Goal: Information Seeking & Learning: Learn about a topic

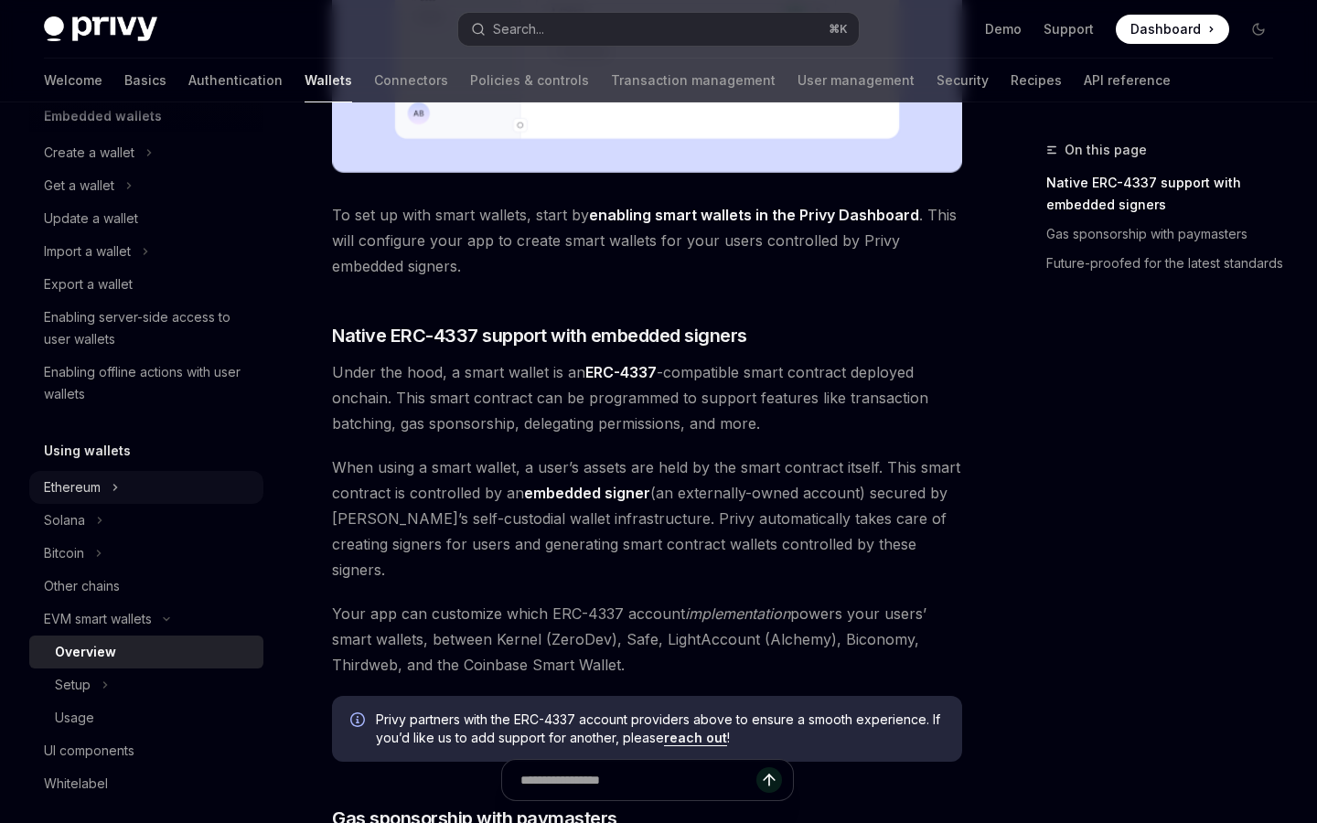
scroll to position [140, 0]
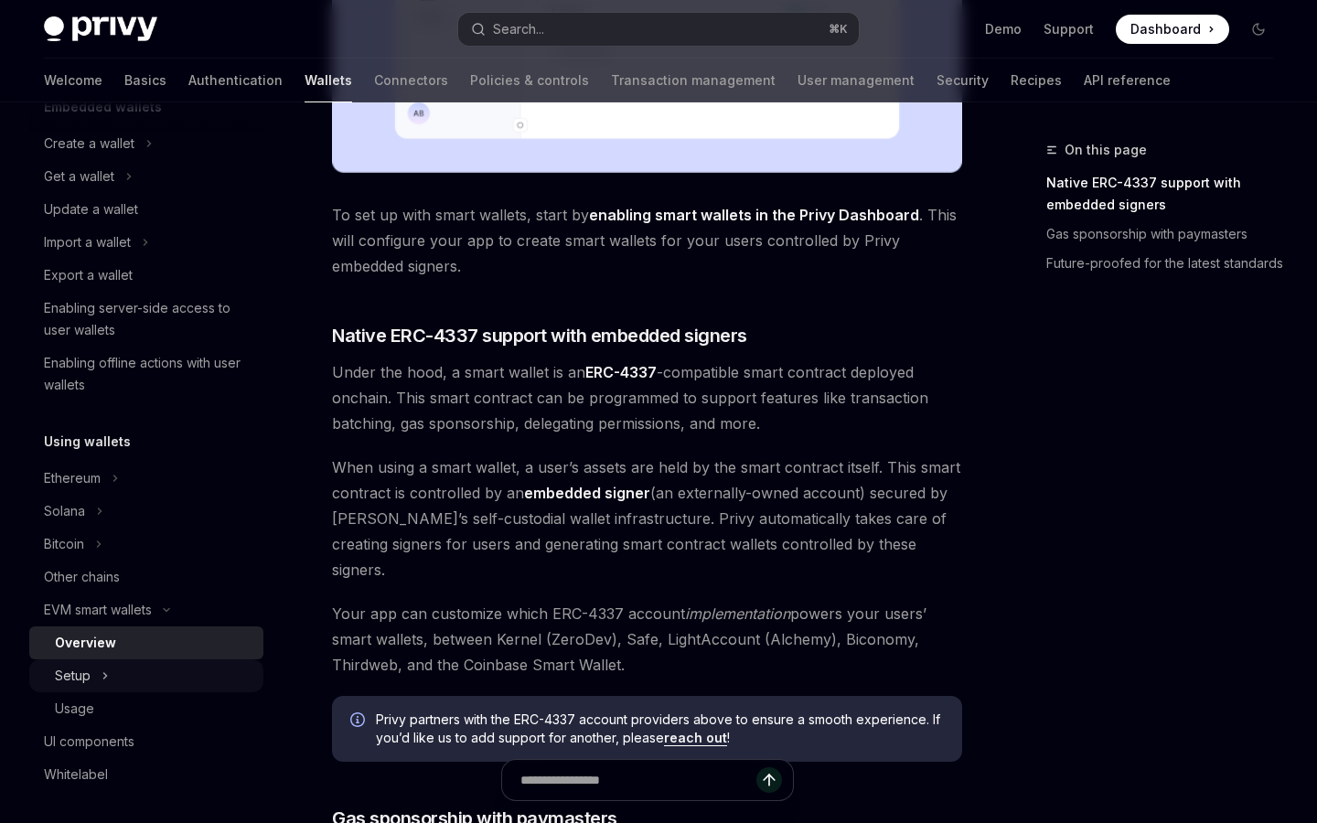
click at [104, 677] on icon at bounding box center [105, 675] width 3 height 5
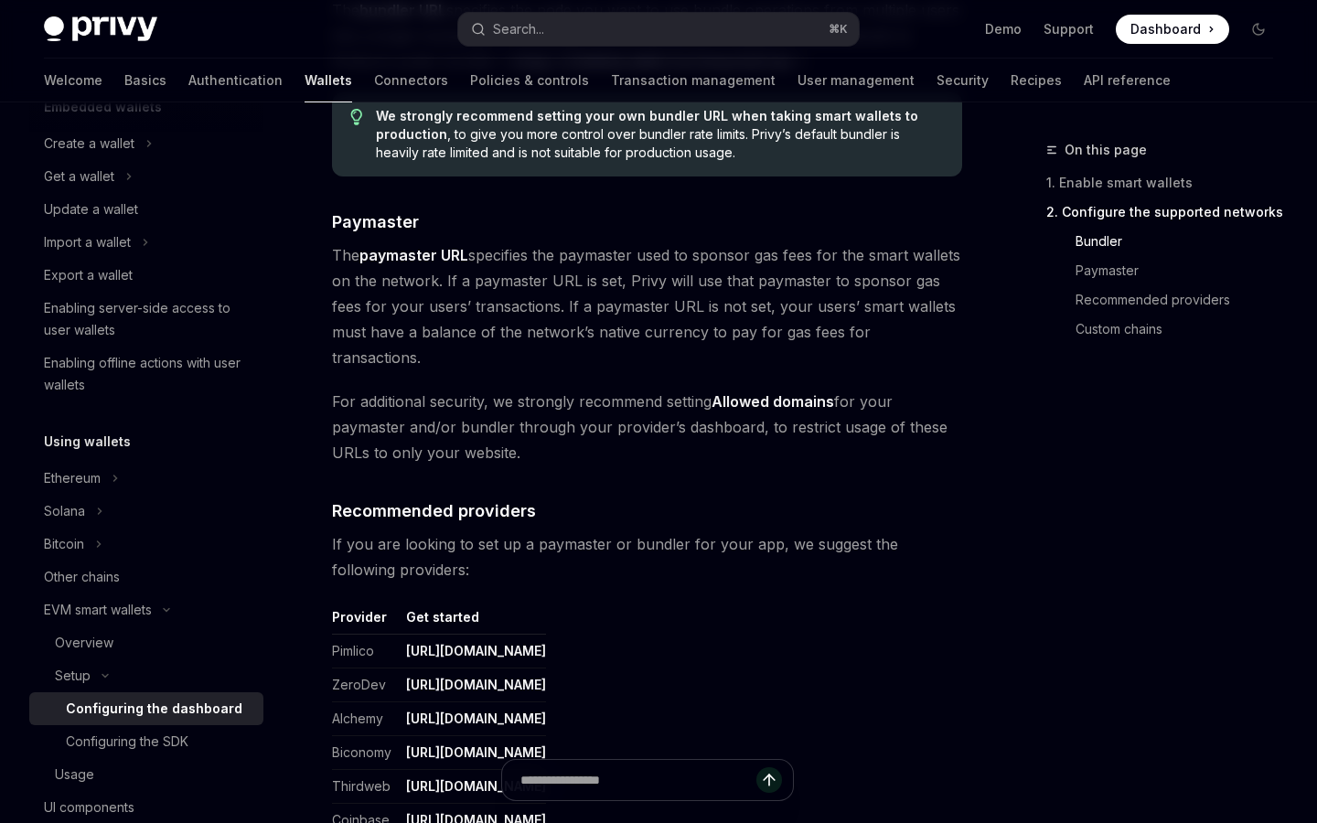
scroll to position [1764, 0]
click at [547, 277] on span "The paymaster URL specifies the paymaster used to sponsor gas fees for the smar…" at bounding box center [647, 308] width 630 height 128
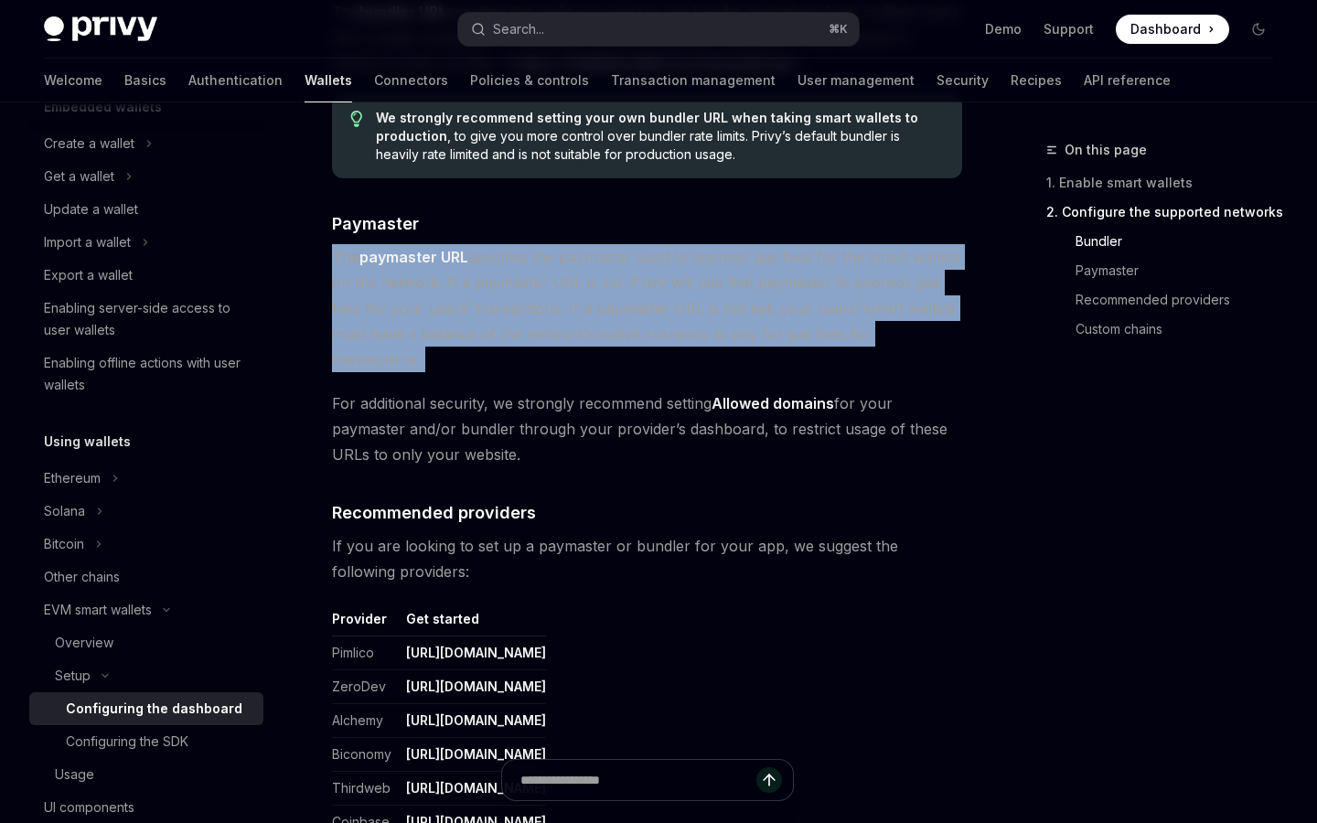
click at [547, 277] on span "The paymaster URL specifies the paymaster used to sponsor gas fees for the smar…" at bounding box center [647, 308] width 630 height 128
click at [551, 304] on span "The paymaster URL specifies the paymaster used to sponsor gas fees for the smar…" at bounding box center [647, 308] width 630 height 128
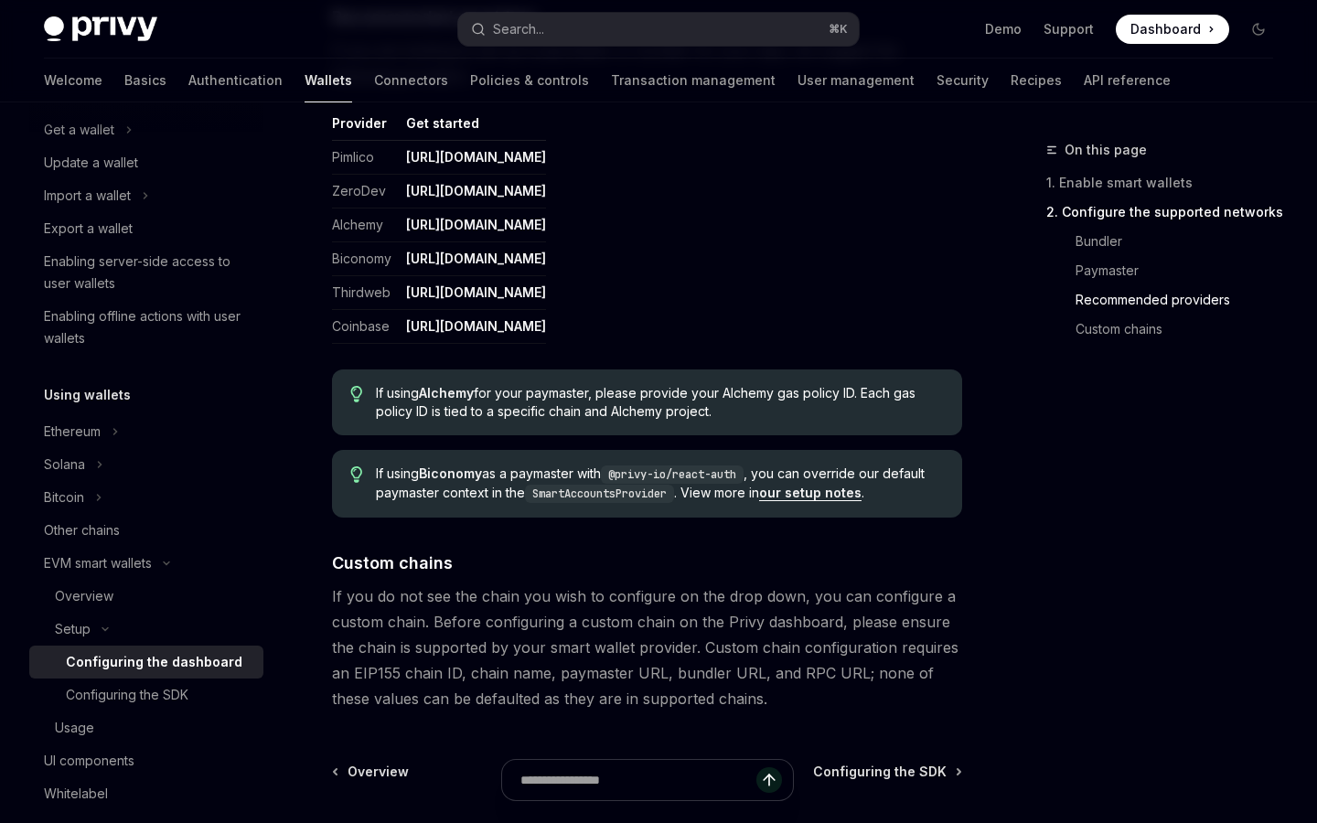
scroll to position [2262, 0]
click at [140, 692] on div "Configuring the SDK" at bounding box center [127, 695] width 123 height 22
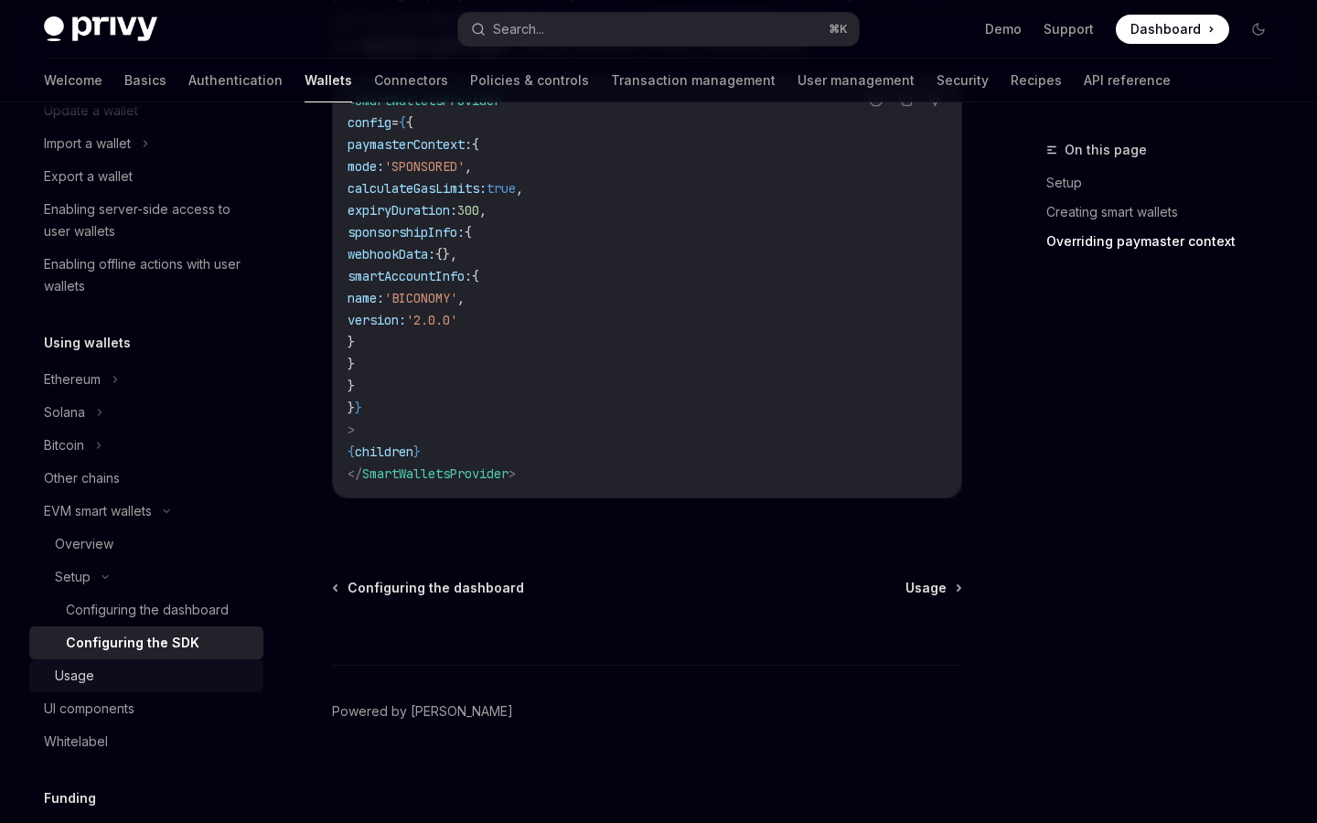
scroll to position [240, 0]
click at [115, 669] on div "Usage" at bounding box center [154, 675] width 198 height 22
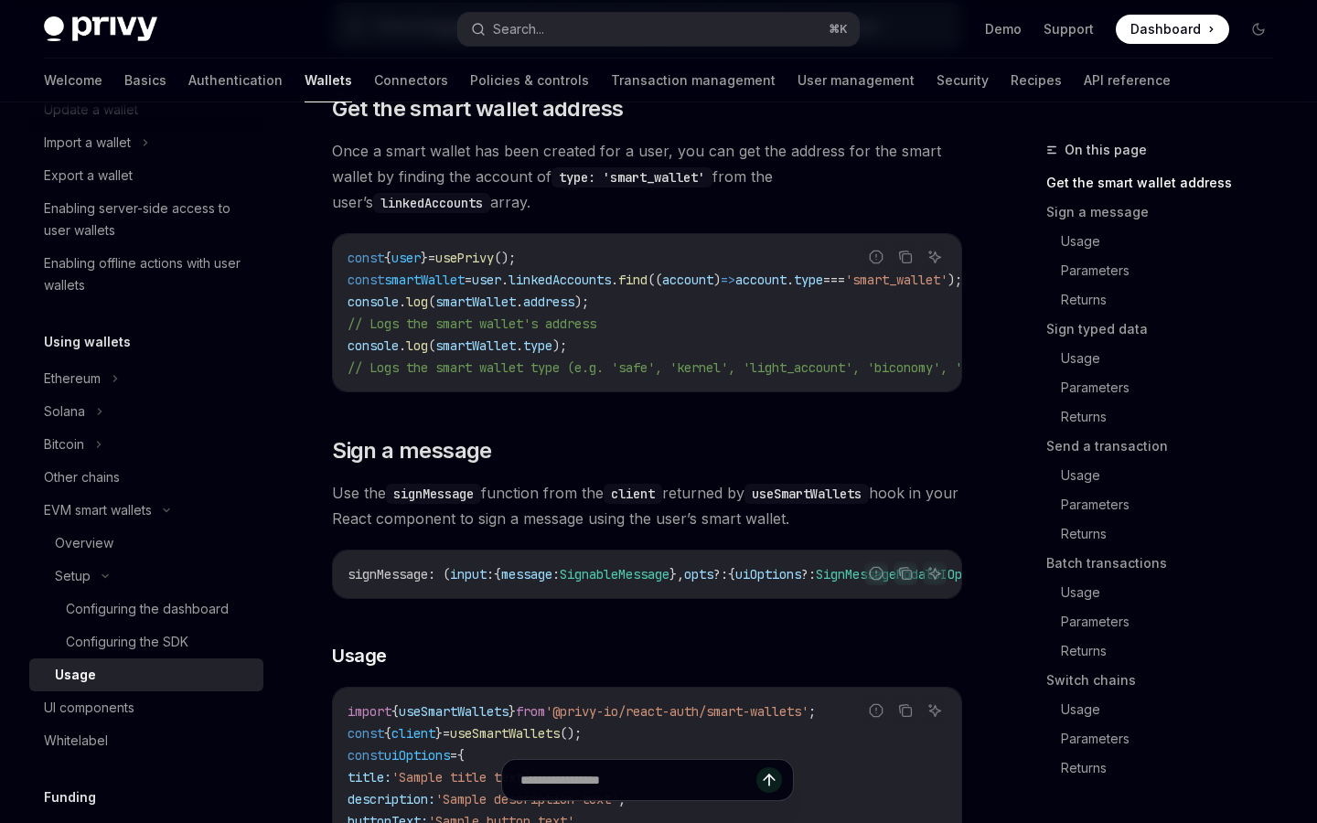
click at [517, 499] on span "Use the signMessage function from the client returned by useSmartWallets hook i…" at bounding box center [647, 505] width 630 height 51
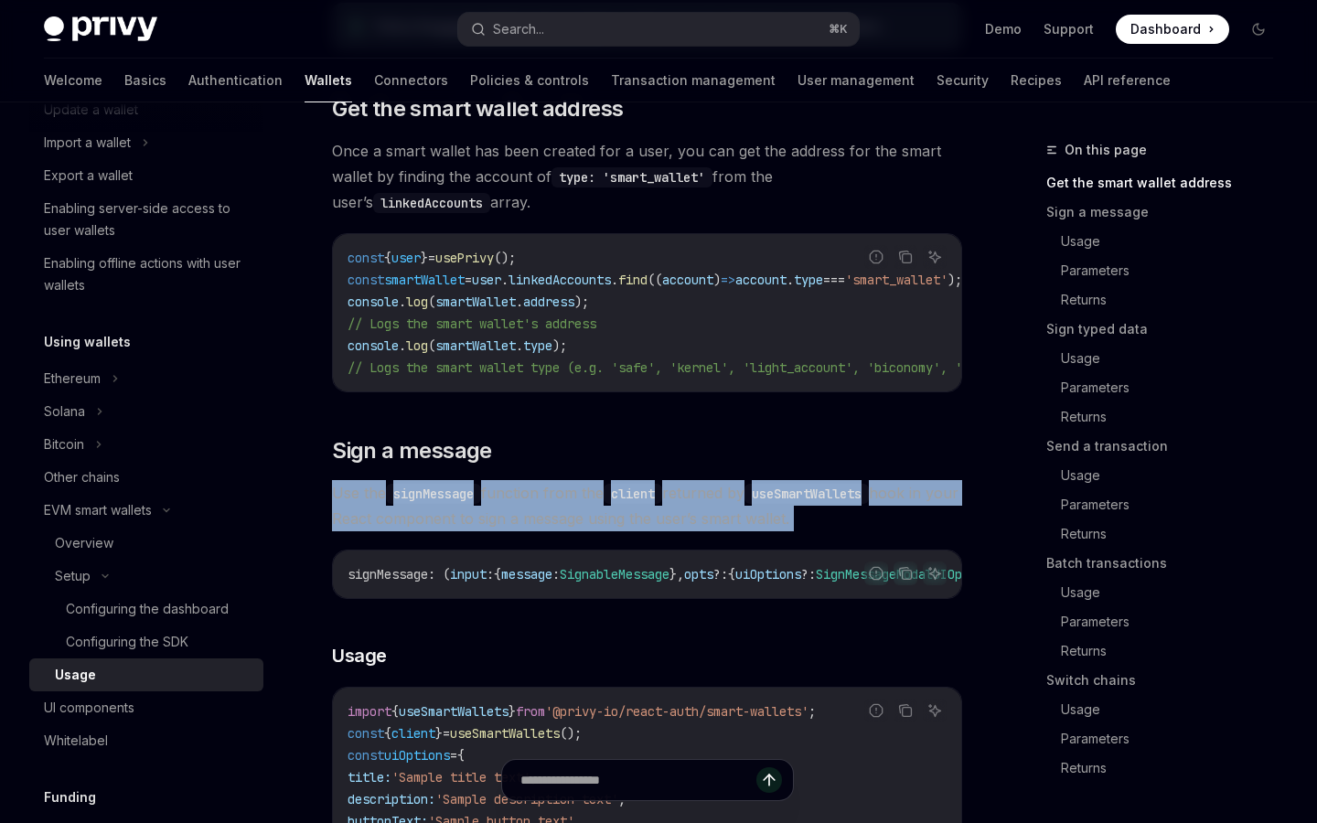
click at [517, 499] on span "Use the signMessage function from the client returned by useSmartWallets hook i…" at bounding box center [647, 505] width 630 height 51
click at [529, 508] on span "Use the signMessage function from the client returned by useSmartWallets hook i…" at bounding box center [647, 505] width 630 height 51
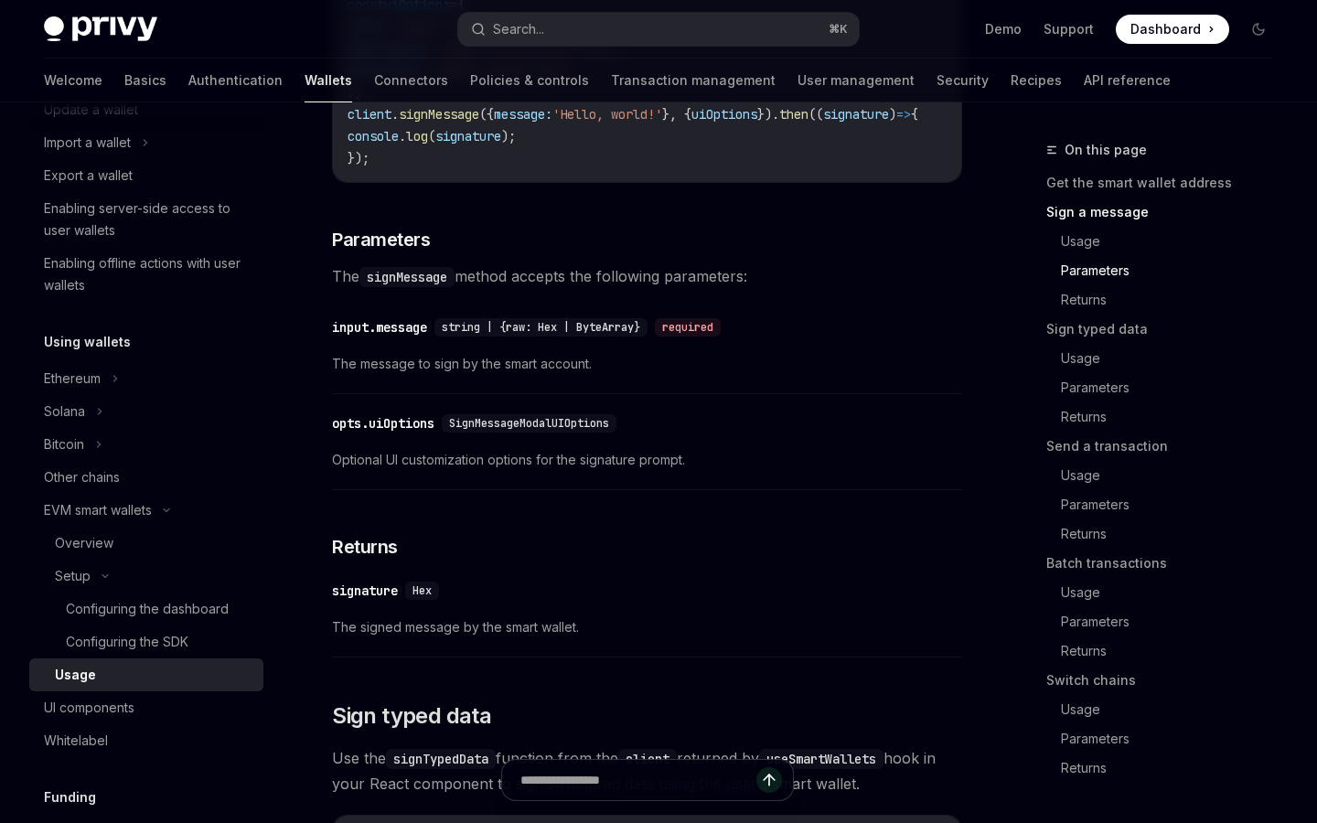
scroll to position [1183, 0]
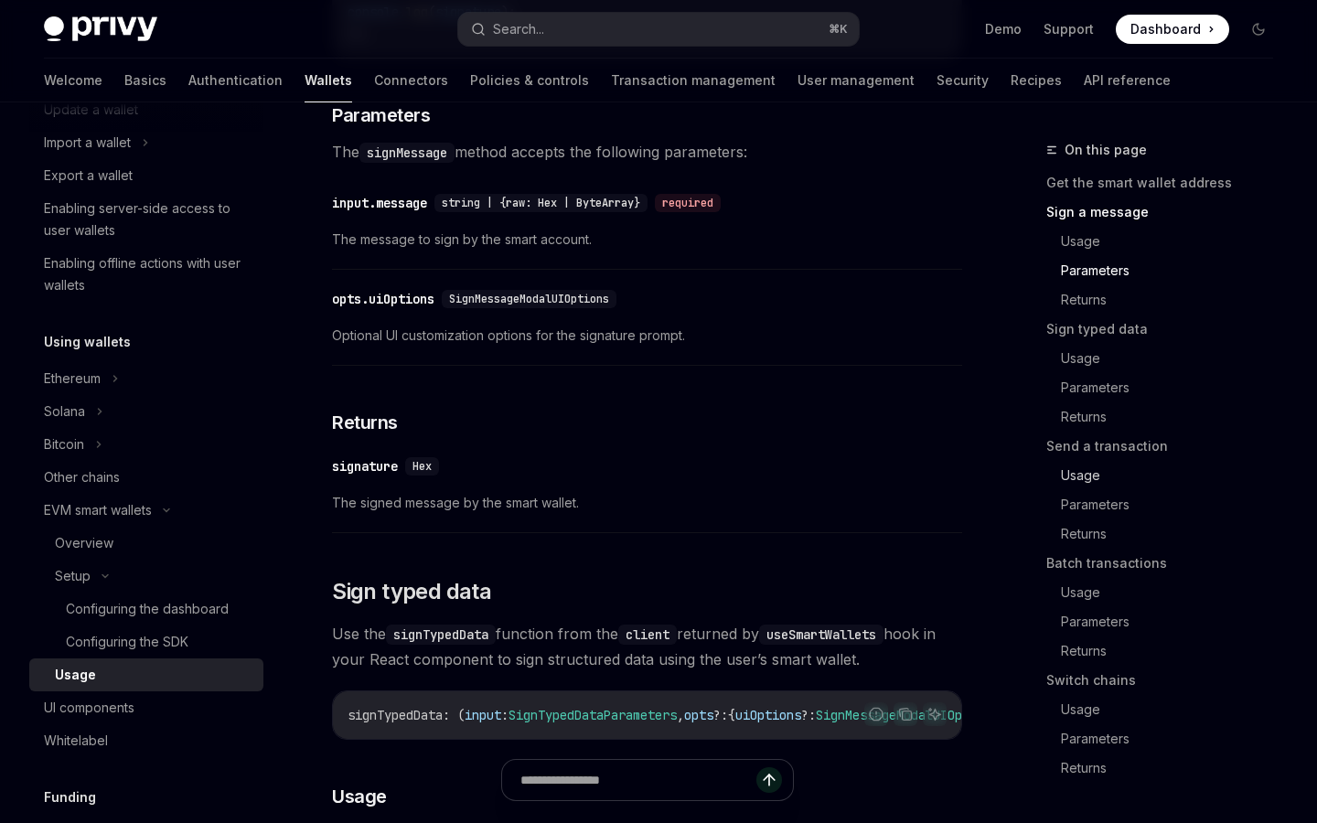
click at [1086, 485] on link "Usage" at bounding box center [1174, 475] width 227 height 29
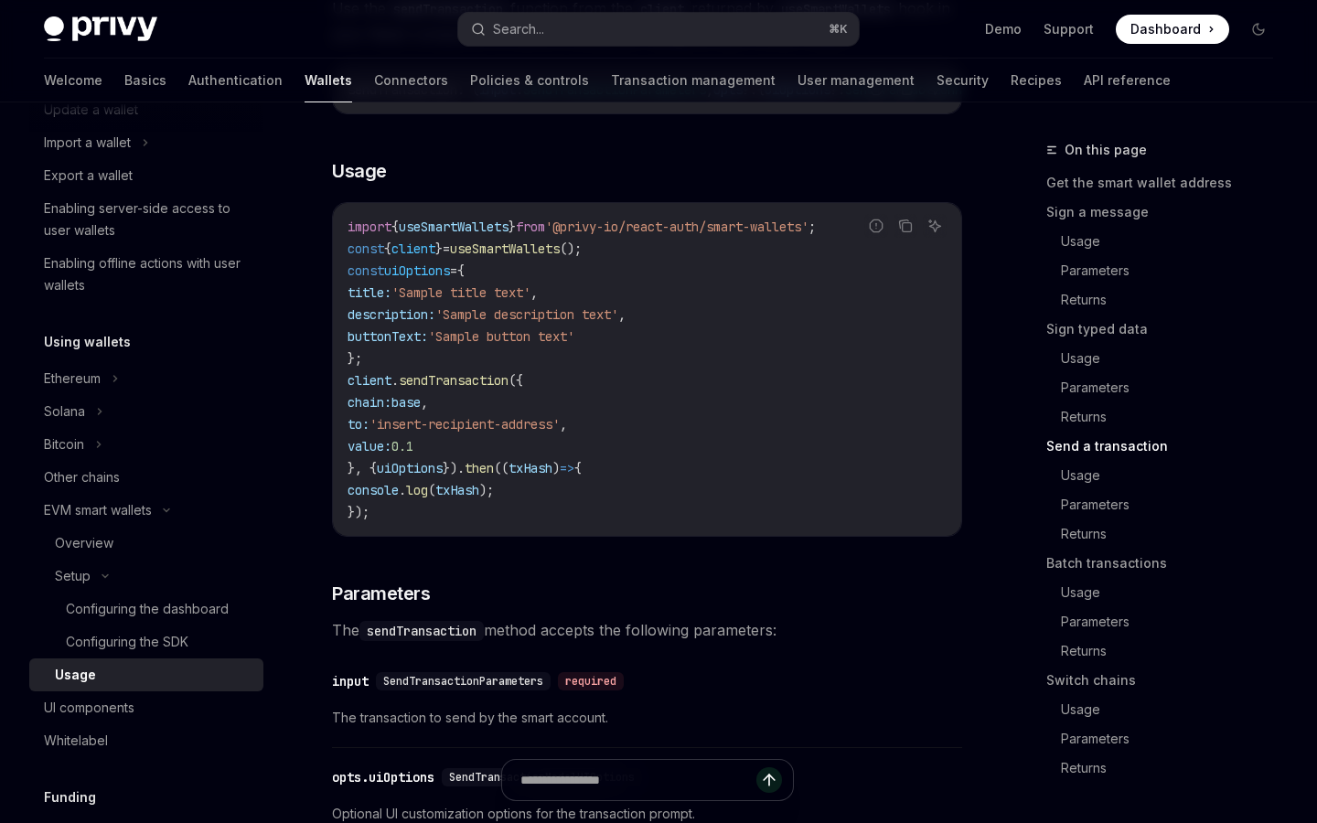
scroll to position [3012, 0]
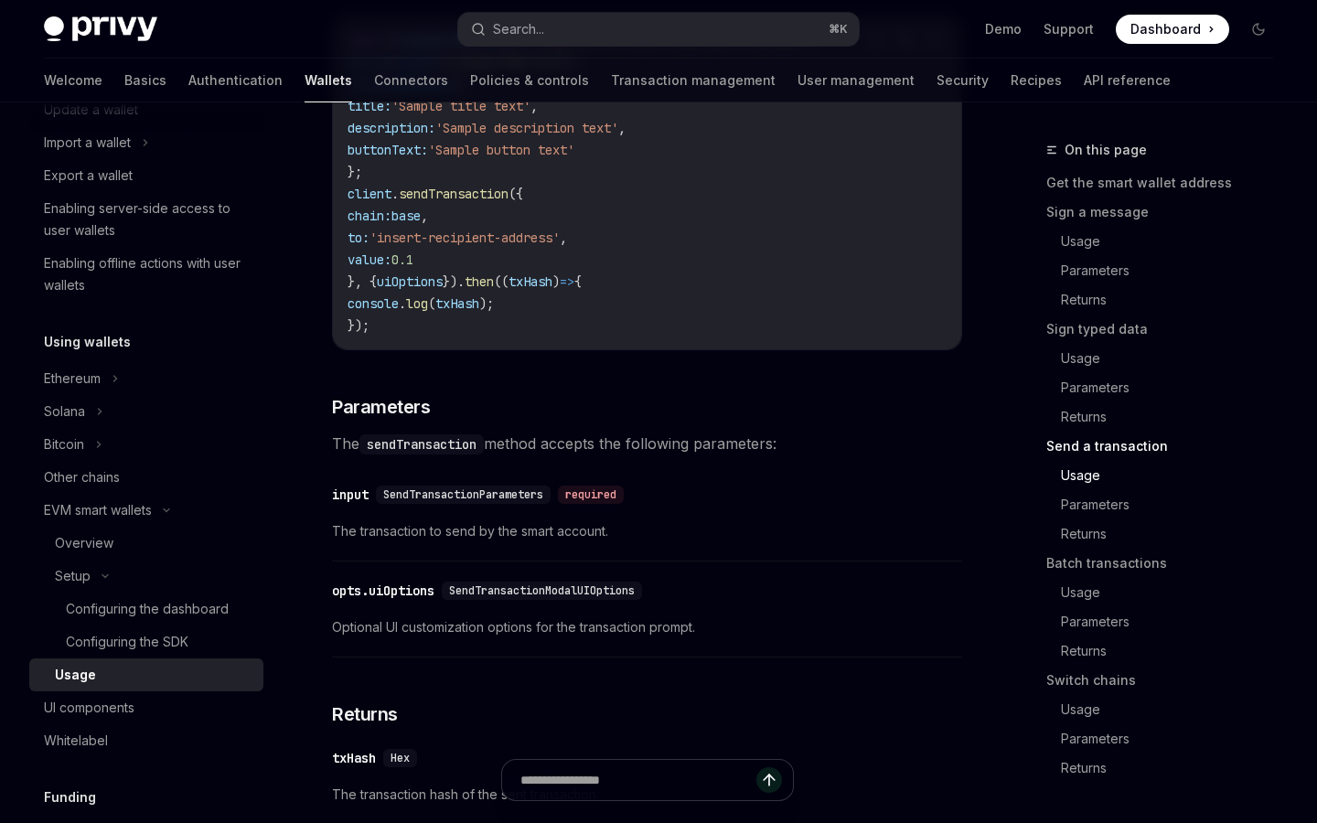
click at [552, 600] on div "SendTransactionModalUIOptions" at bounding box center [542, 591] width 200 height 18
click at [552, 598] on span "SendTransactionModalUIOptions" at bounding box center [542, 590] width 186 height 15
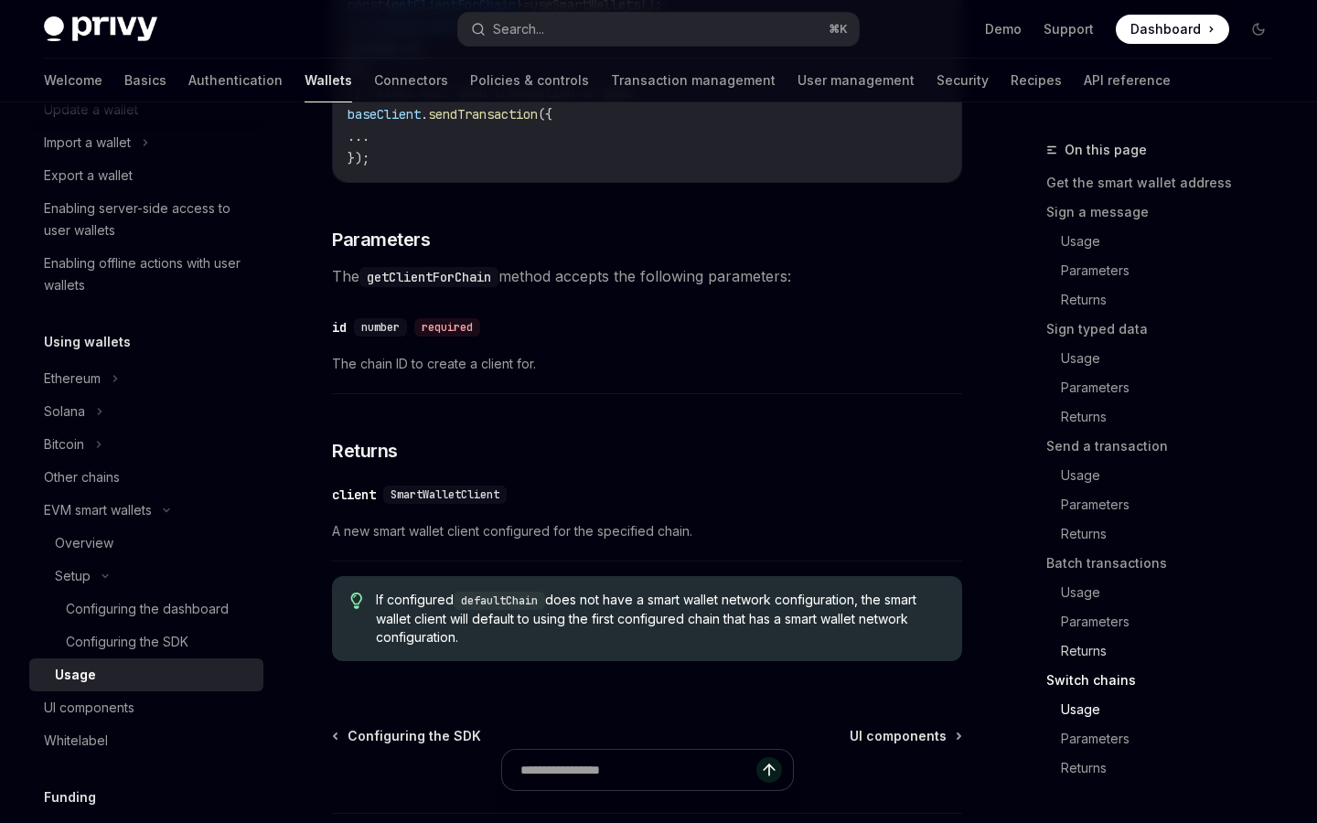
scroll to position [5739, 0]
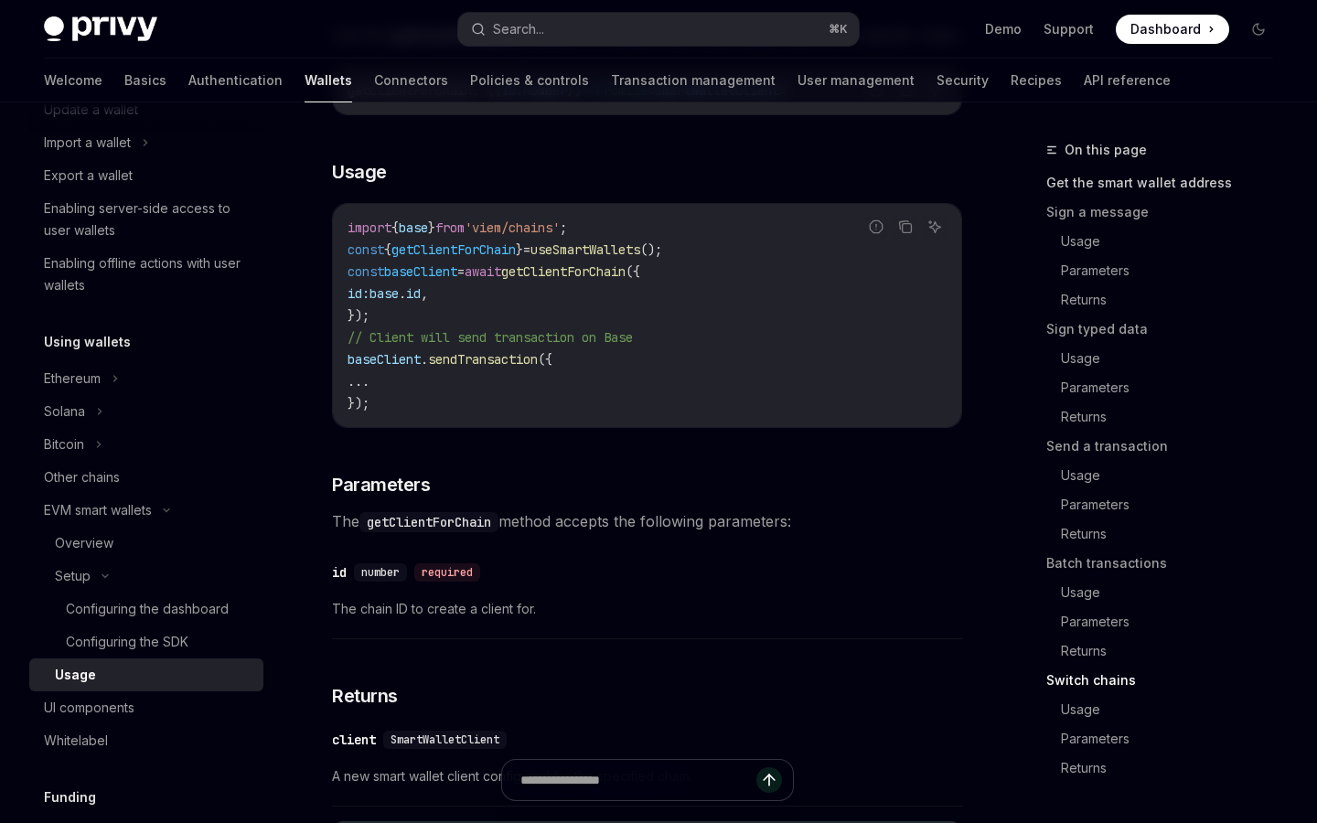
click at [1132, 175] on link "Get the smart wallet address" at bounding box center [1166, 182] width 241 height 29
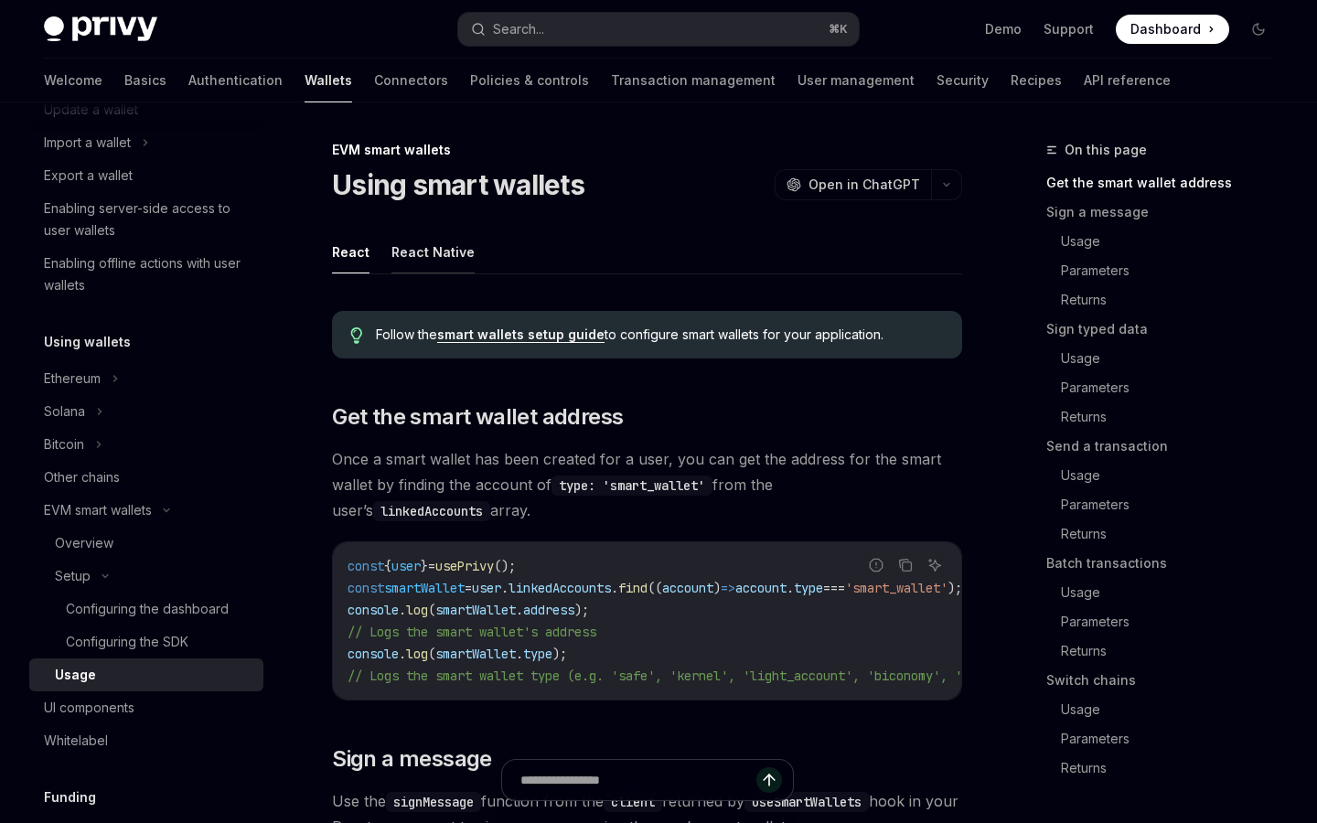
click at [445, 262] on button "React Native" at bounding box center [432, 251] width 83 height 43
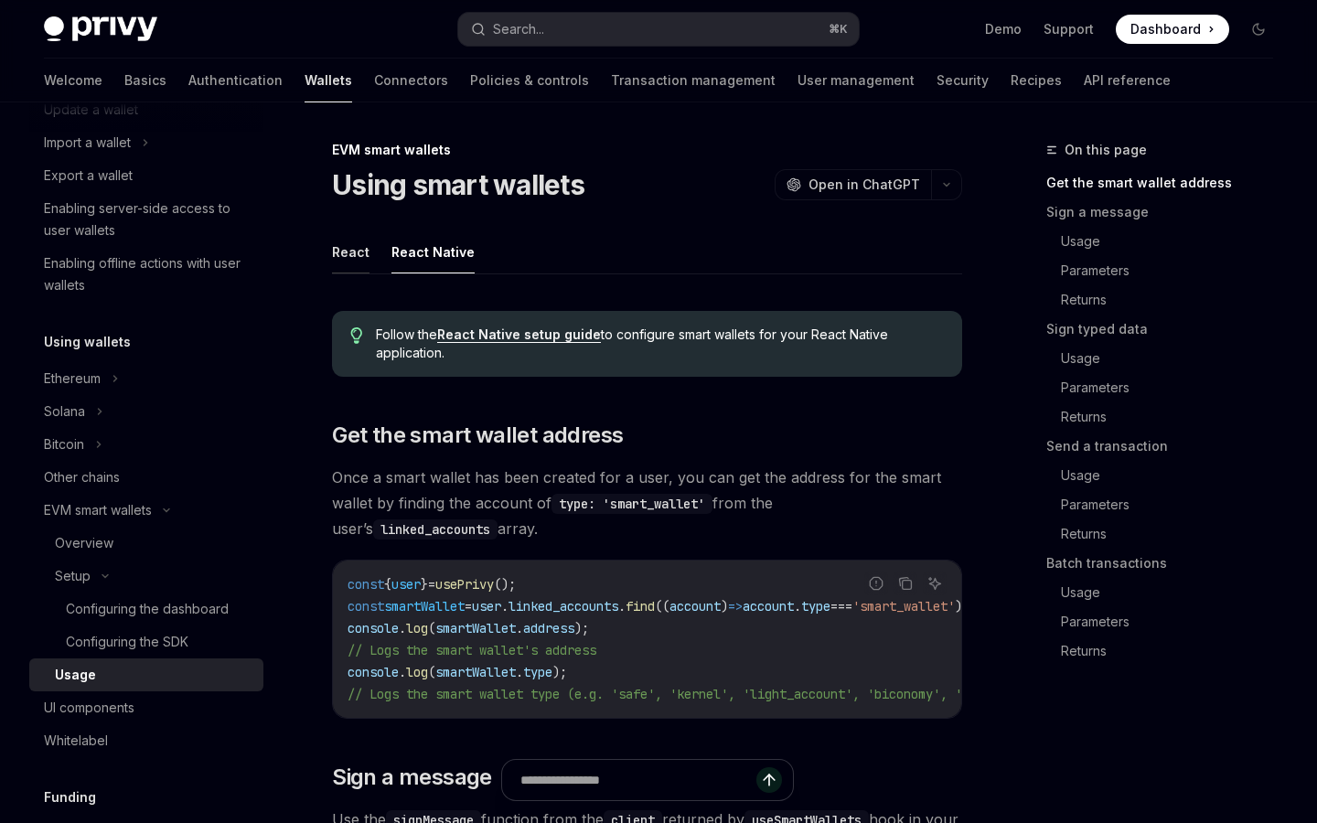
click at [359, 249] on button "React" at bounding box center [350, 251] width 37 height 43
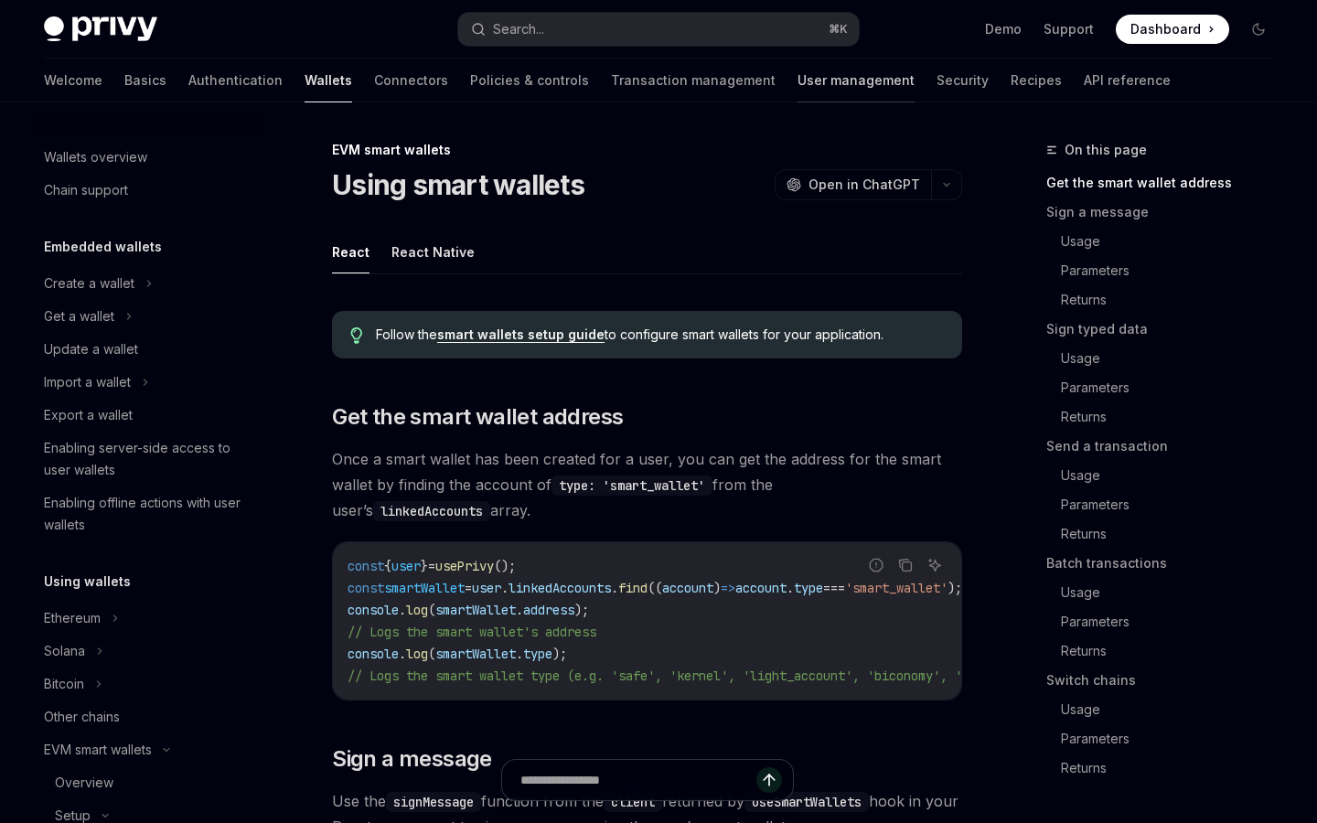
click at [797, 86] on link "User management" at bounding box center [855, 81] width 117 height 44
type textarea "*"
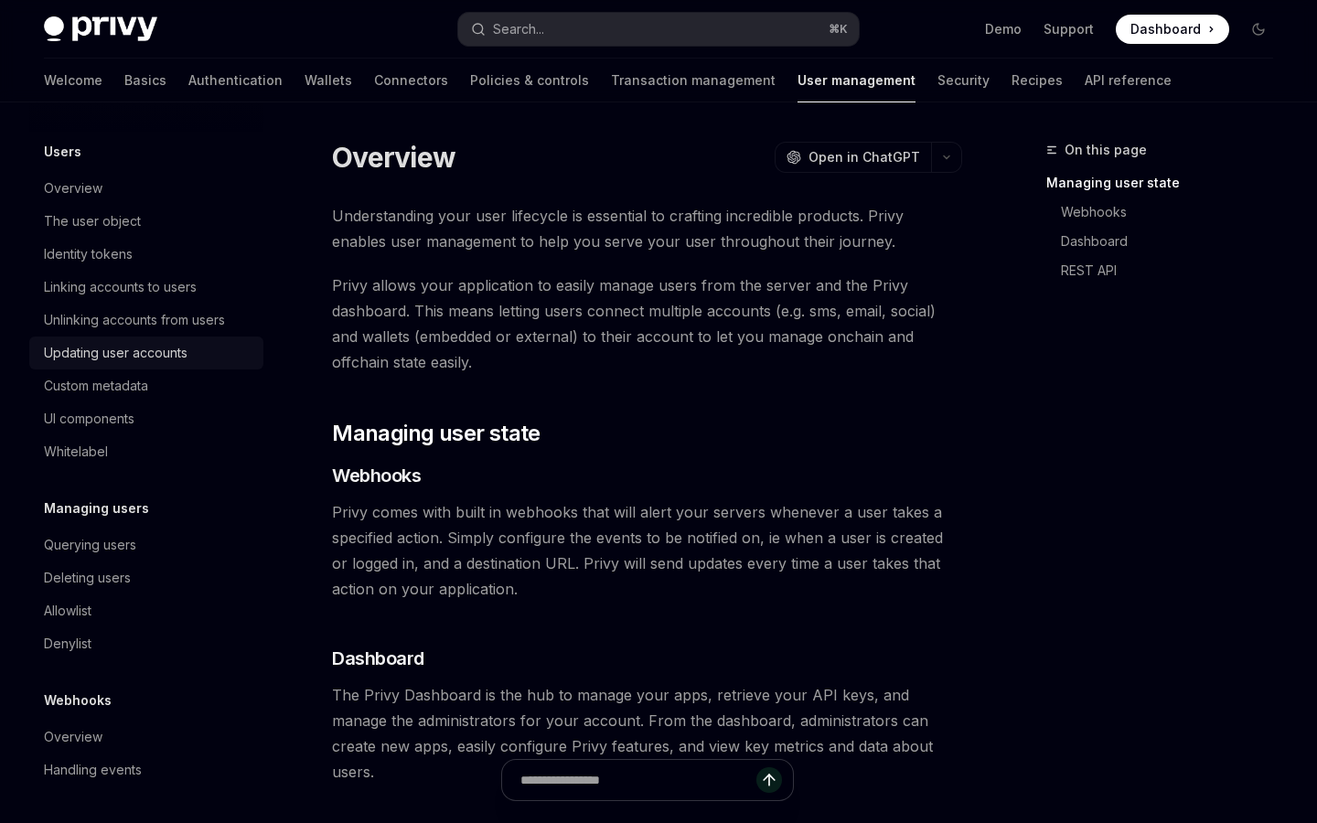
scroll to position [209, 0]
click at [121, 546] on div "Querying users" at bounding box center [90, 548] width 92 height 22
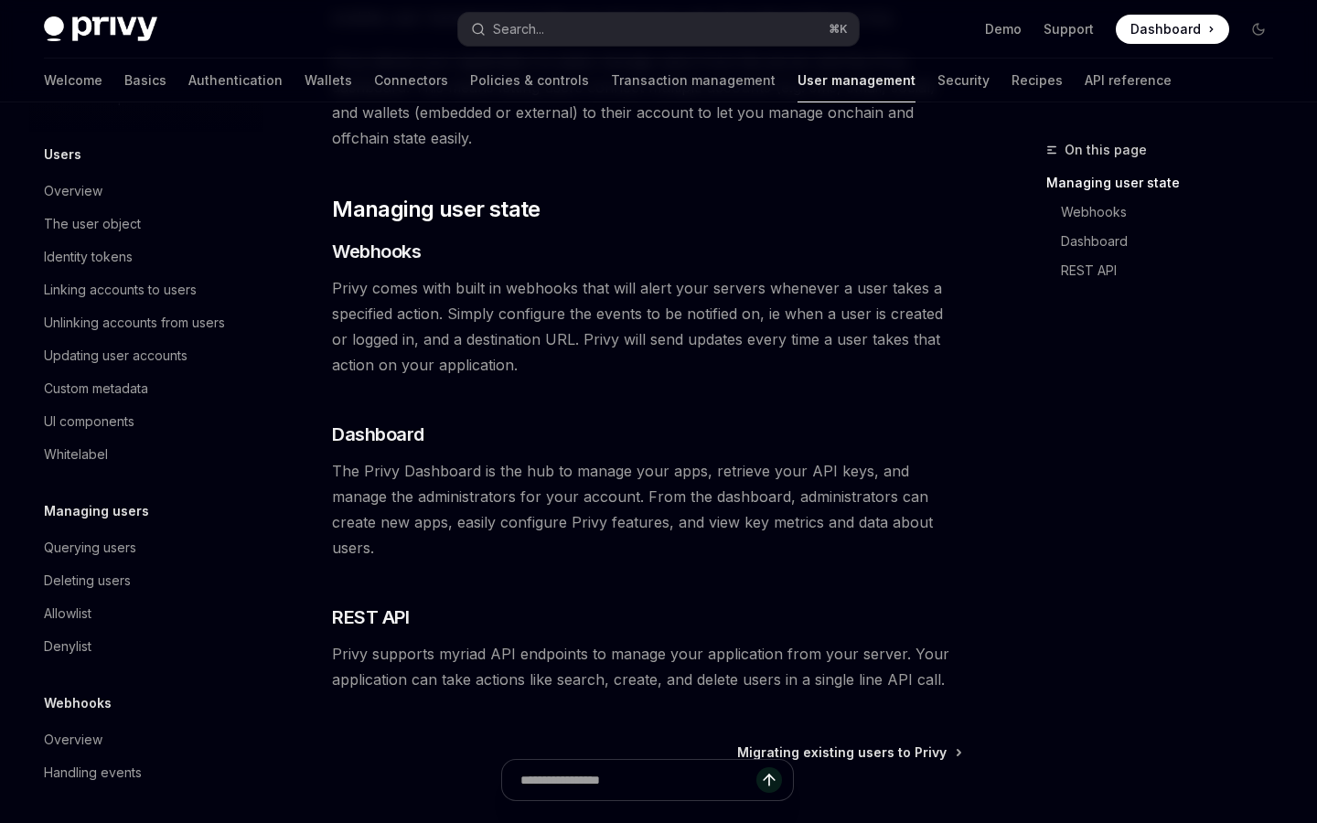
scroll to position [363, 0]
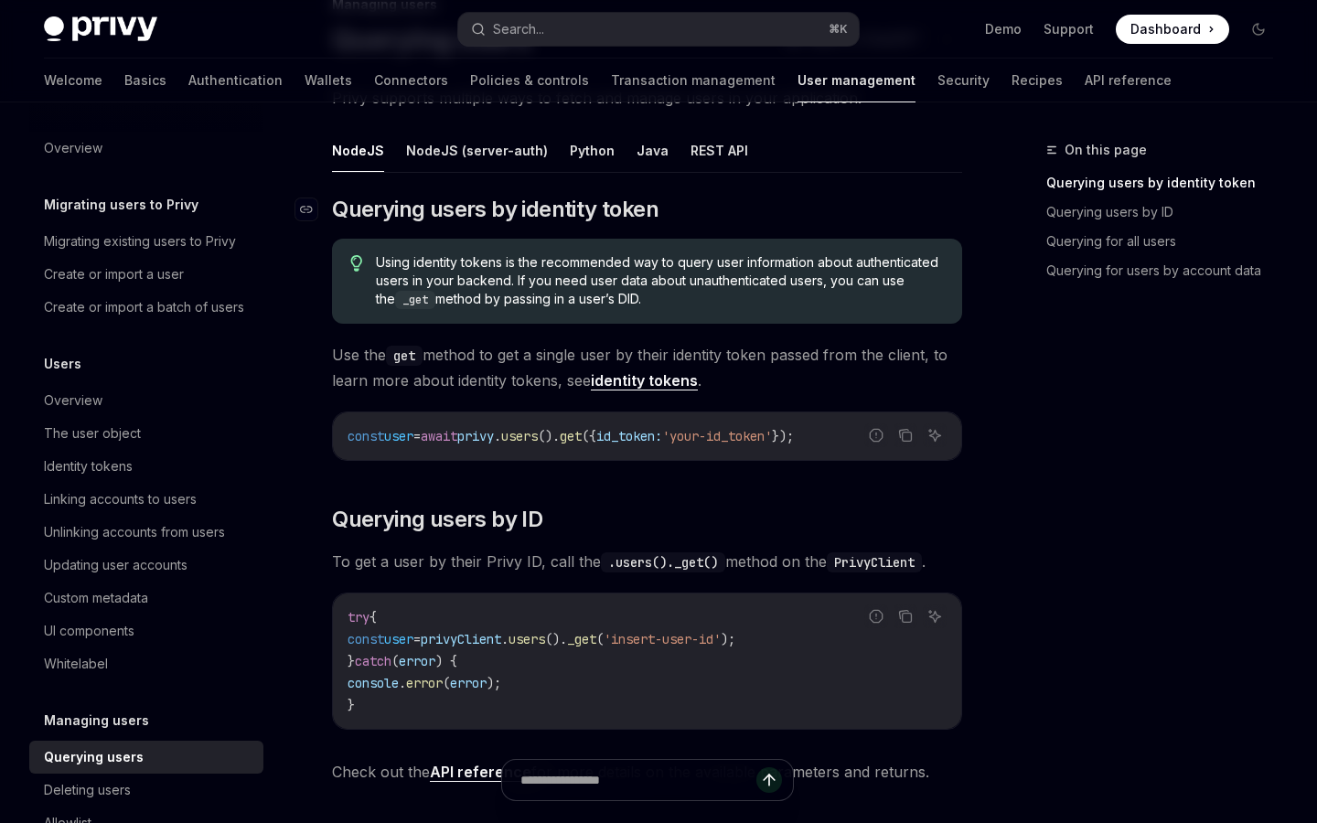
scroll to position [145, 0]
click at [690, 152] on button "REST API" at bounding box center [719, 150] width 58 height 43
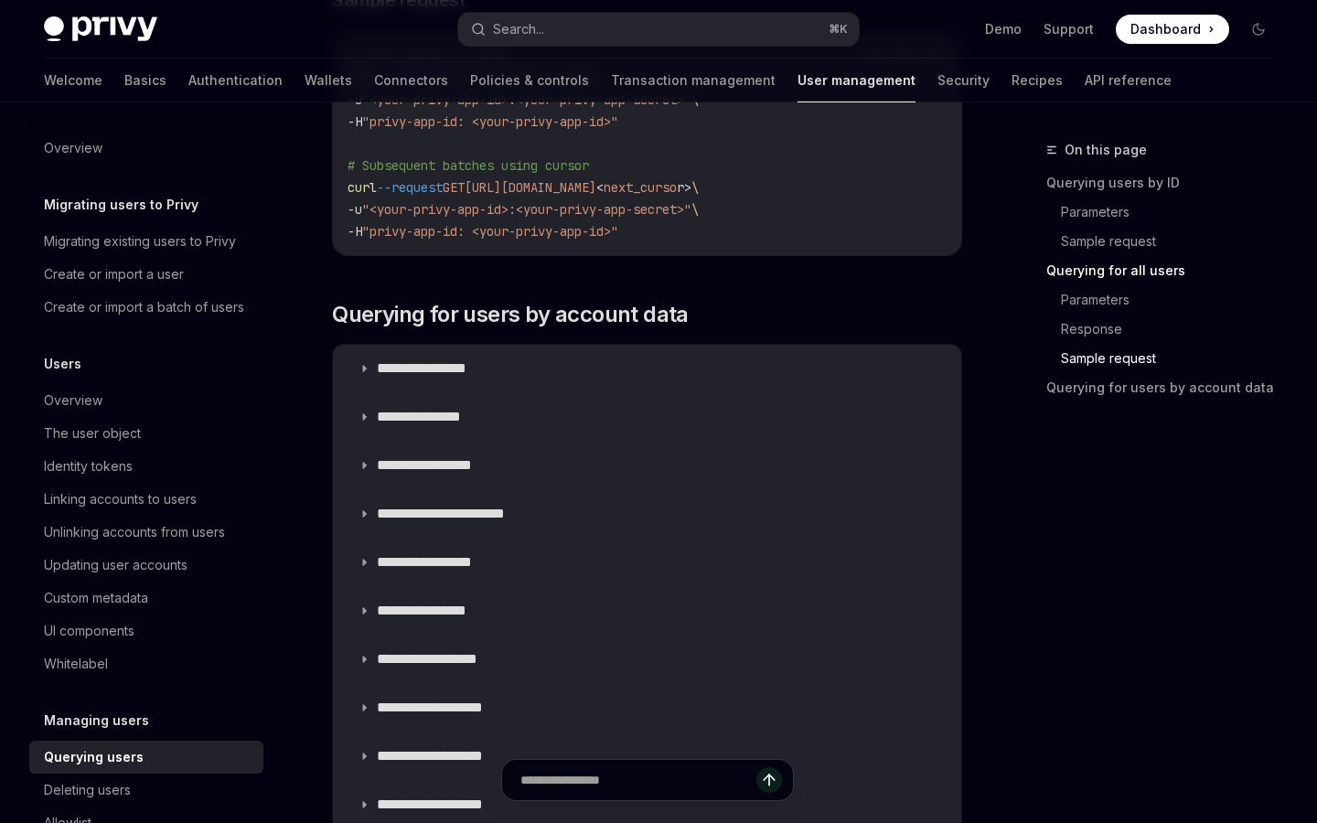
scroll to position [1513, 0]
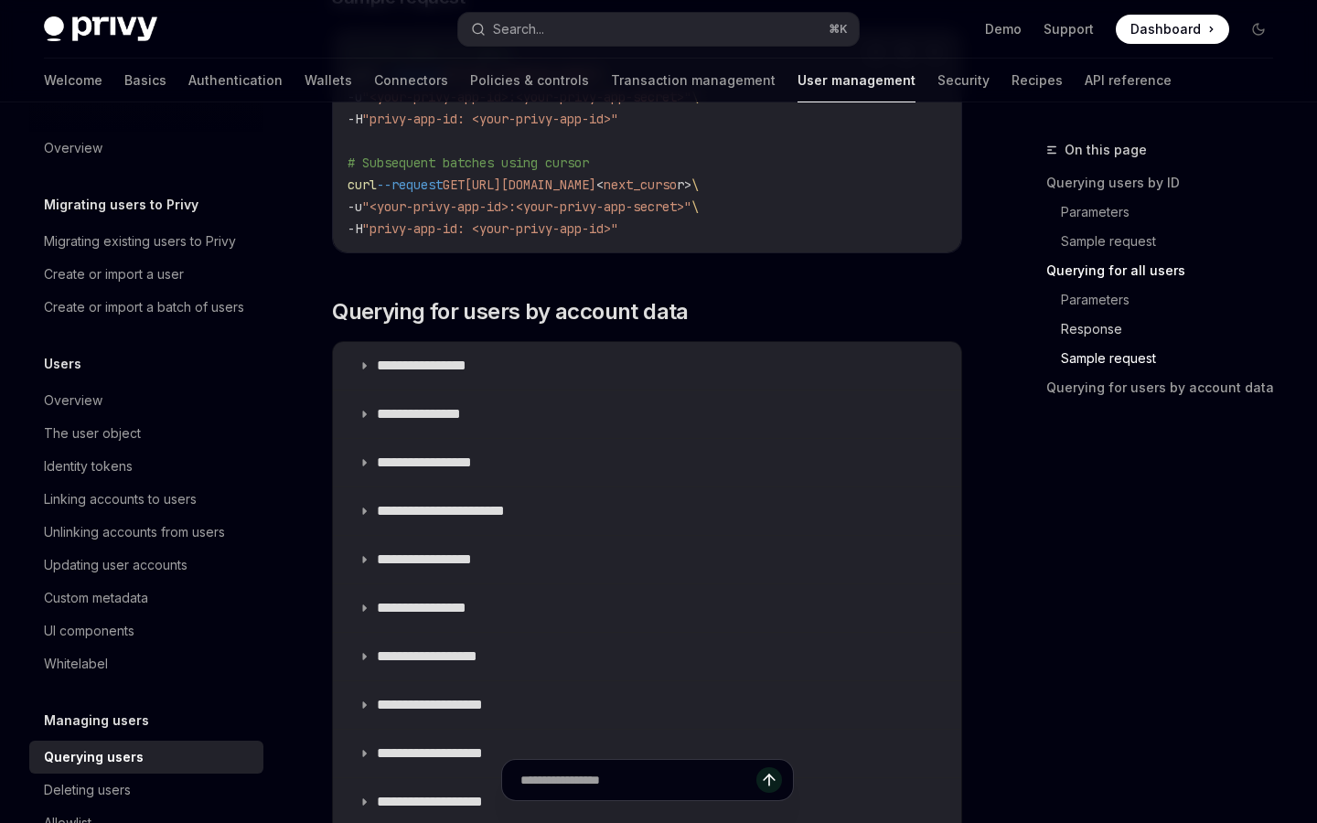
click at [1111, 332] on link "Response" at bounding box center [1174, 329] width 227 height 29
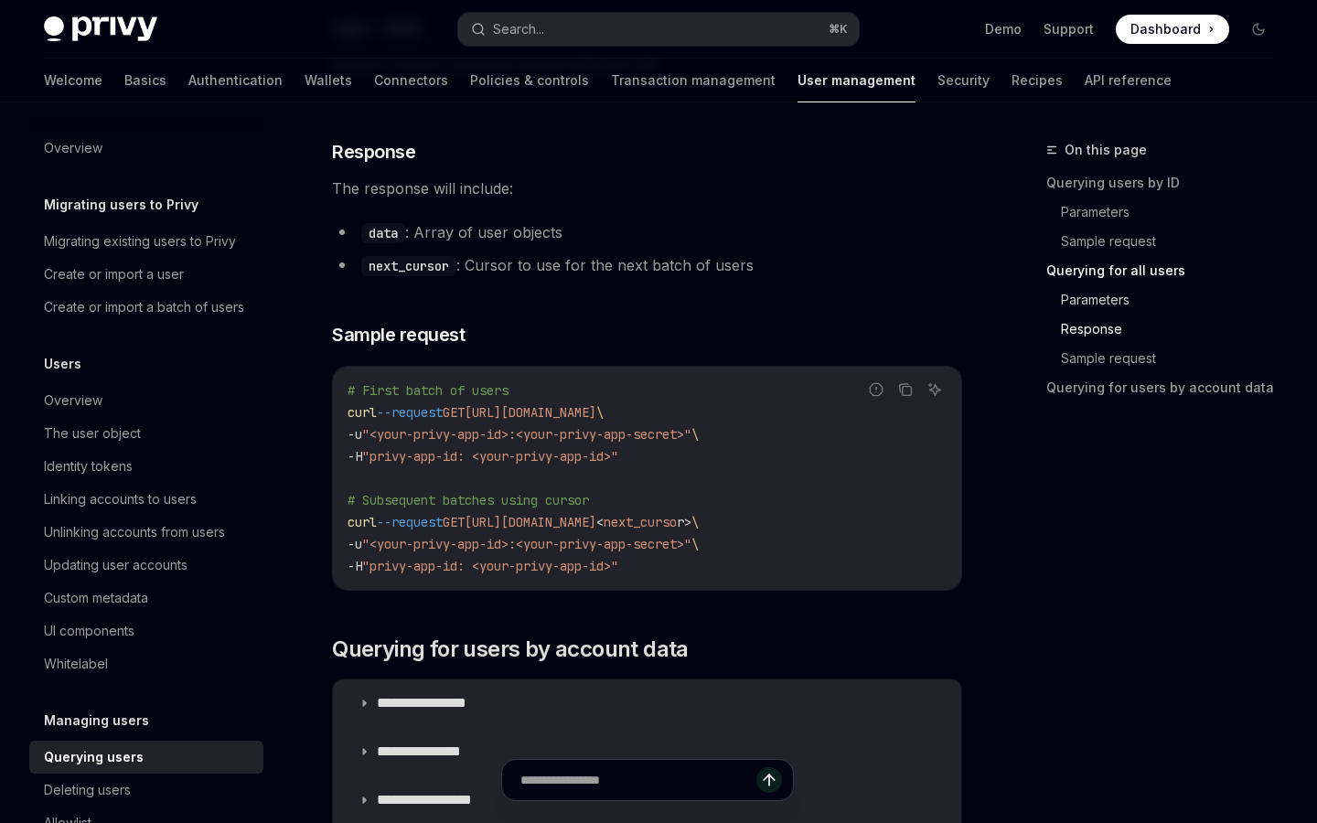
click at [1108, 302] on link "Parameters" at bounding box center [1174, 299] width 227 height 29
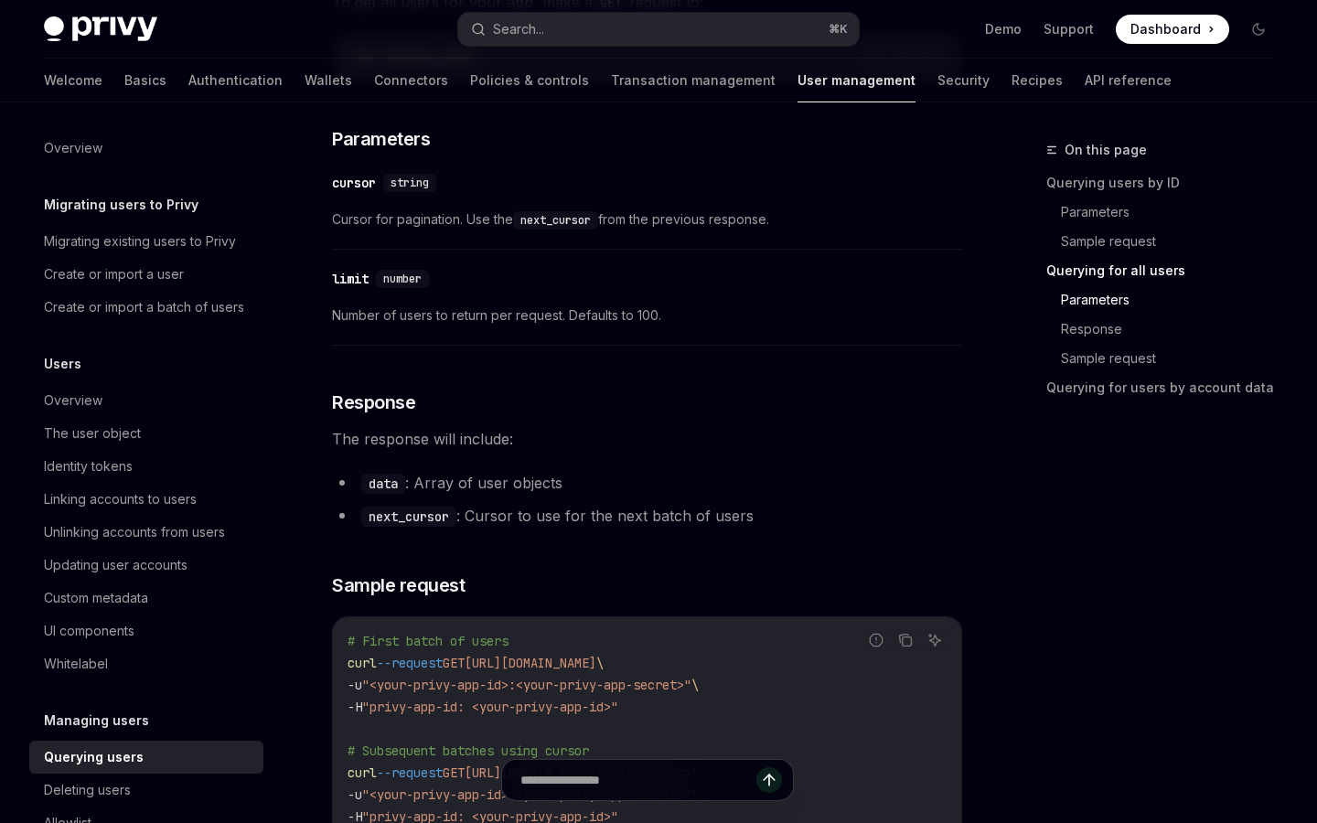
scroll to position [912, 0]
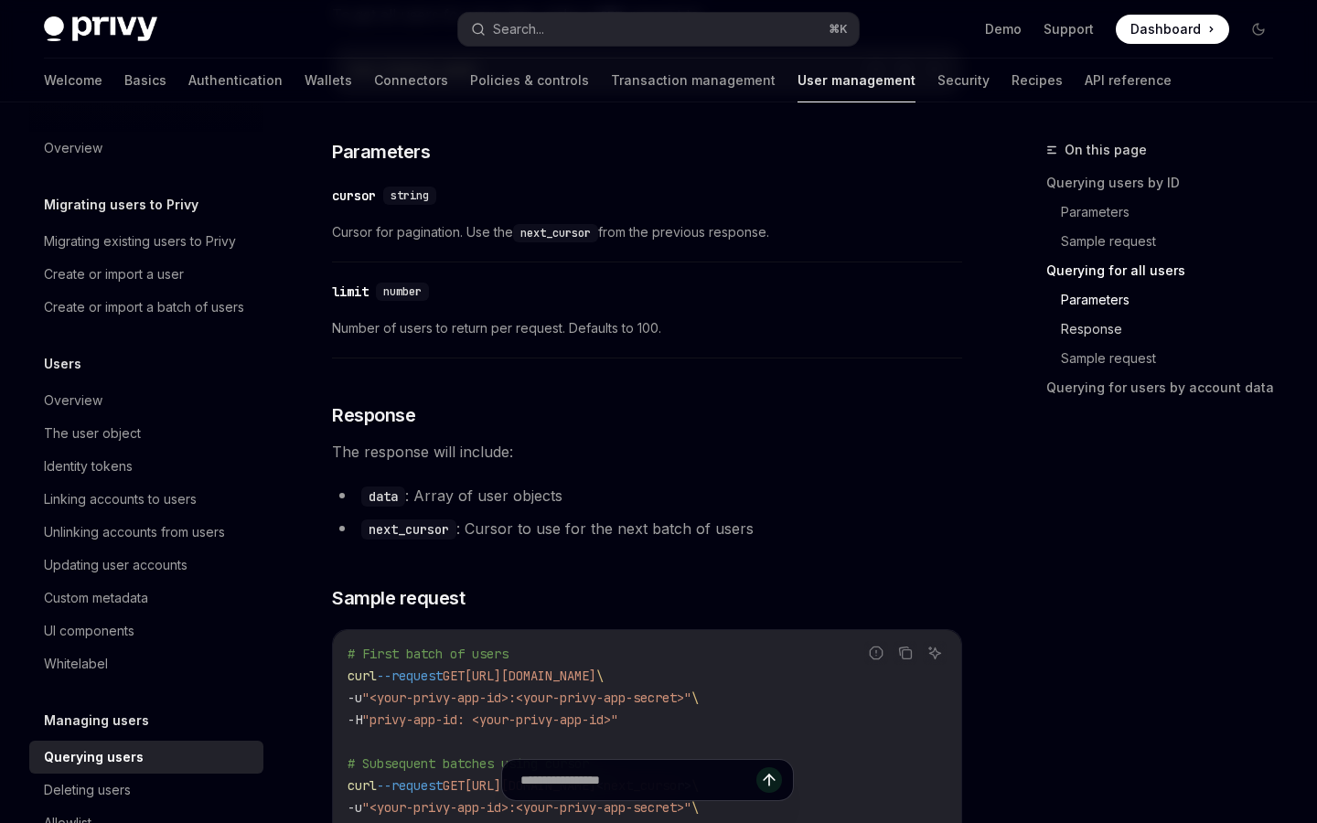
click at [1082, 325] on link "Response" at bounding box center [1174, 329] width 227 height 29
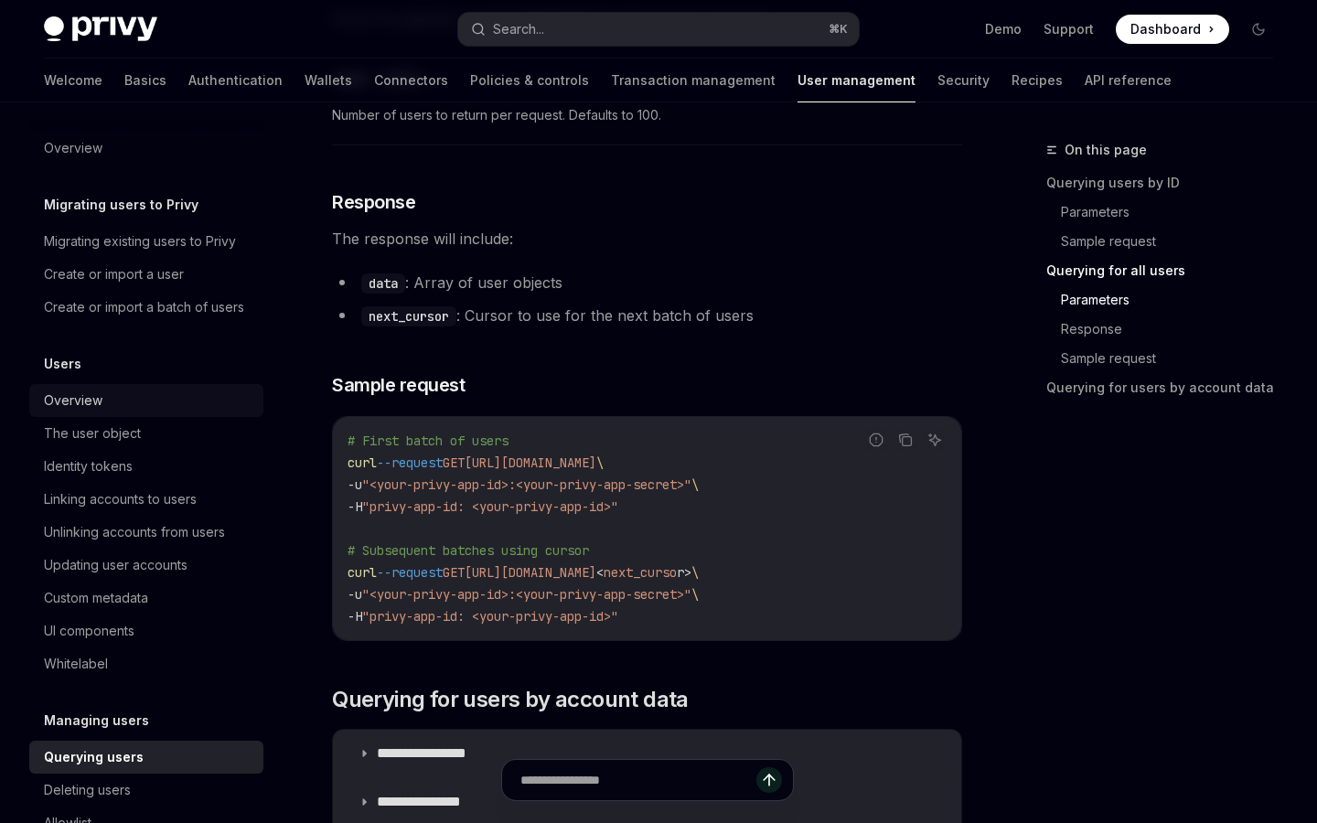
click at [109, 404] on div "Overview" at bounding box center [148, 401] width 209 height 22
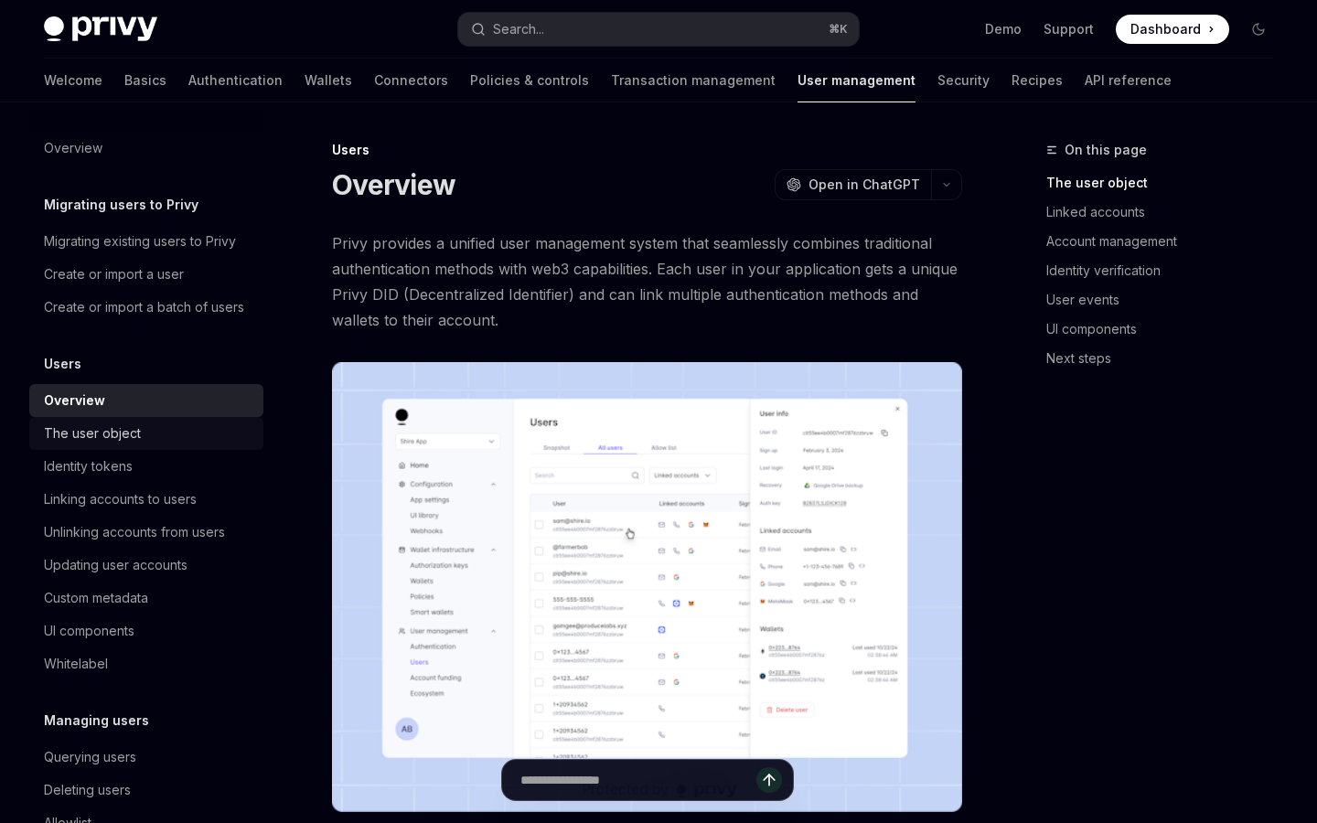
click at [104, 434] on div "The user object" at bounding box center [92, 434] width 97 height 22
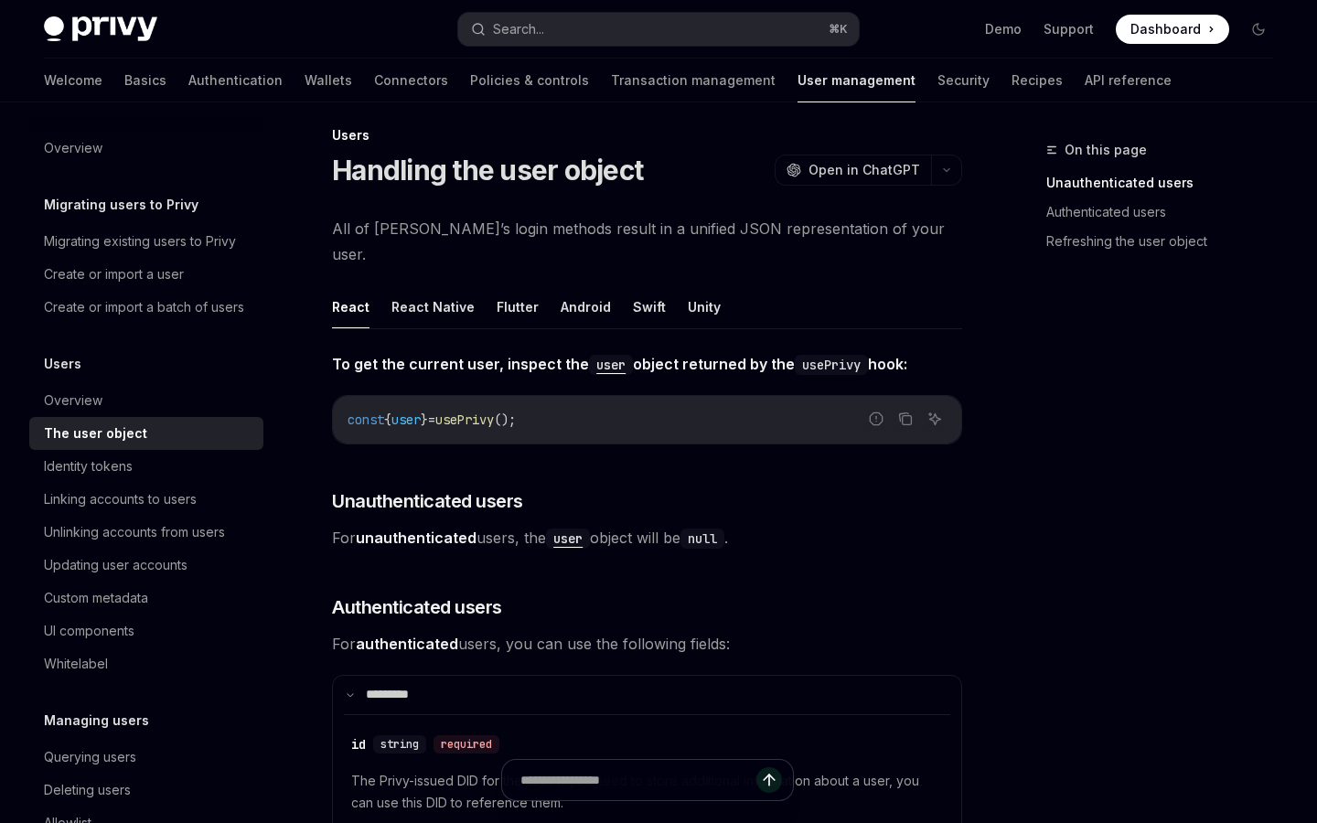
scroll to position [7, 0]
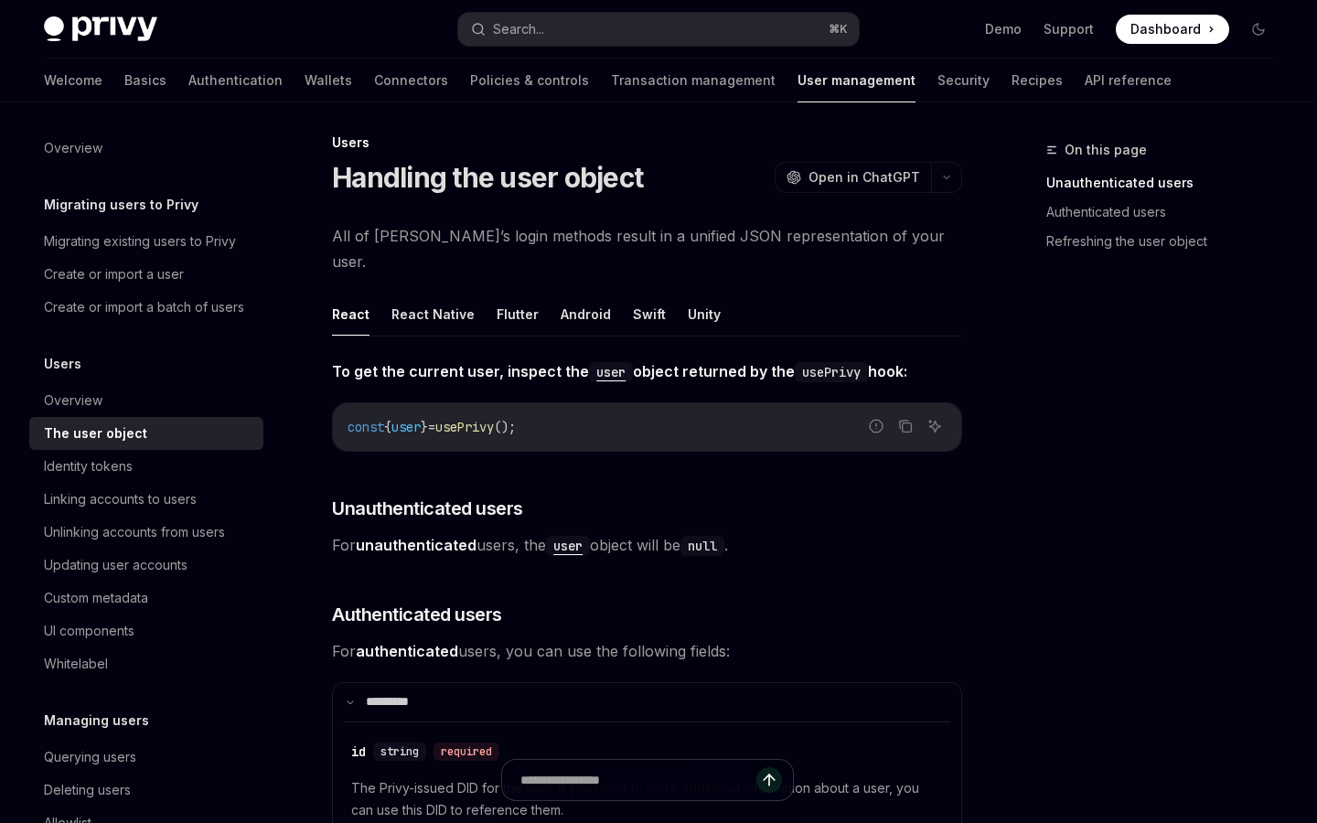
click at [564, 362] on strong "To get the current user, inspect the user object returned by the usePrivy hook:" at bounding box center [619, 371] width 575 height 18
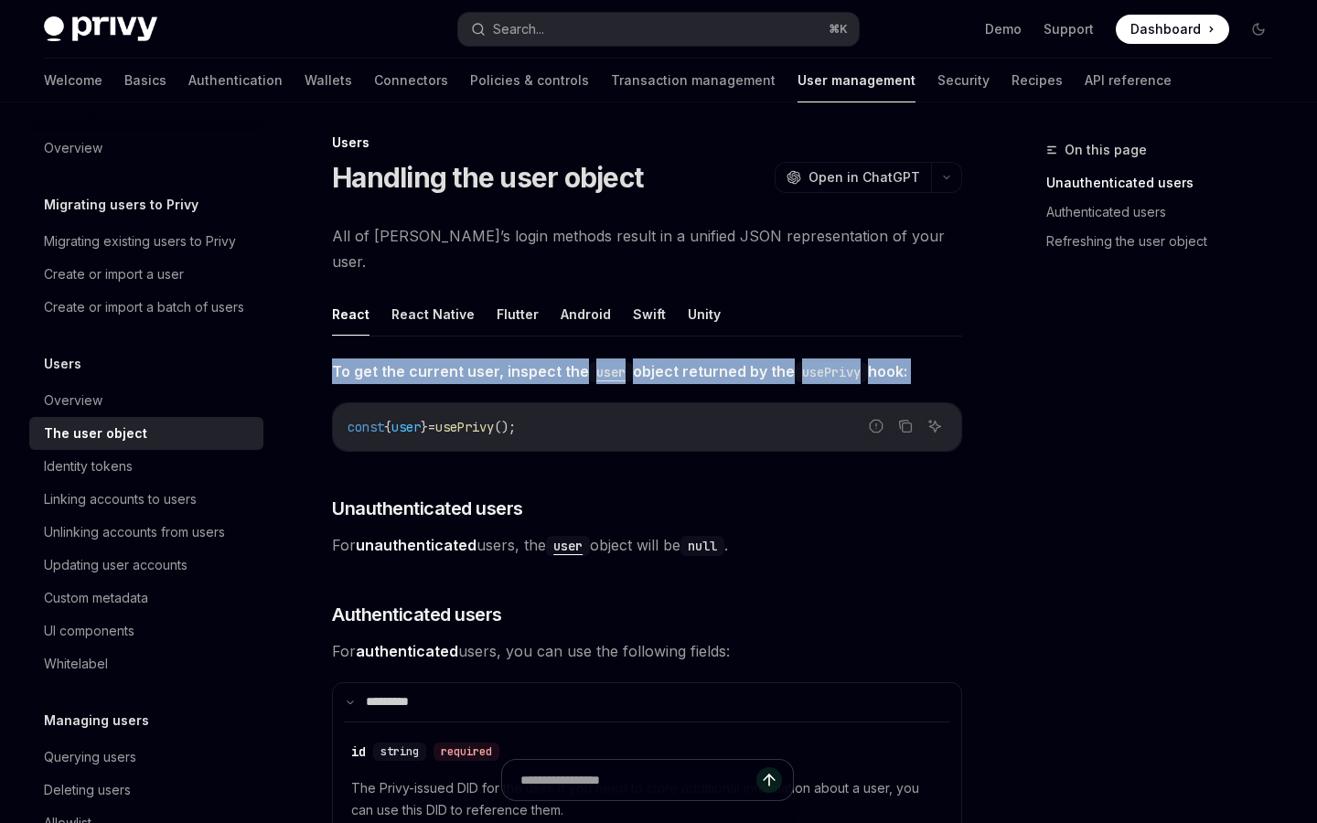
click at [580, 536] on code "user" at bounding box center [568, 546] width 44 height 20
type textarea "*"
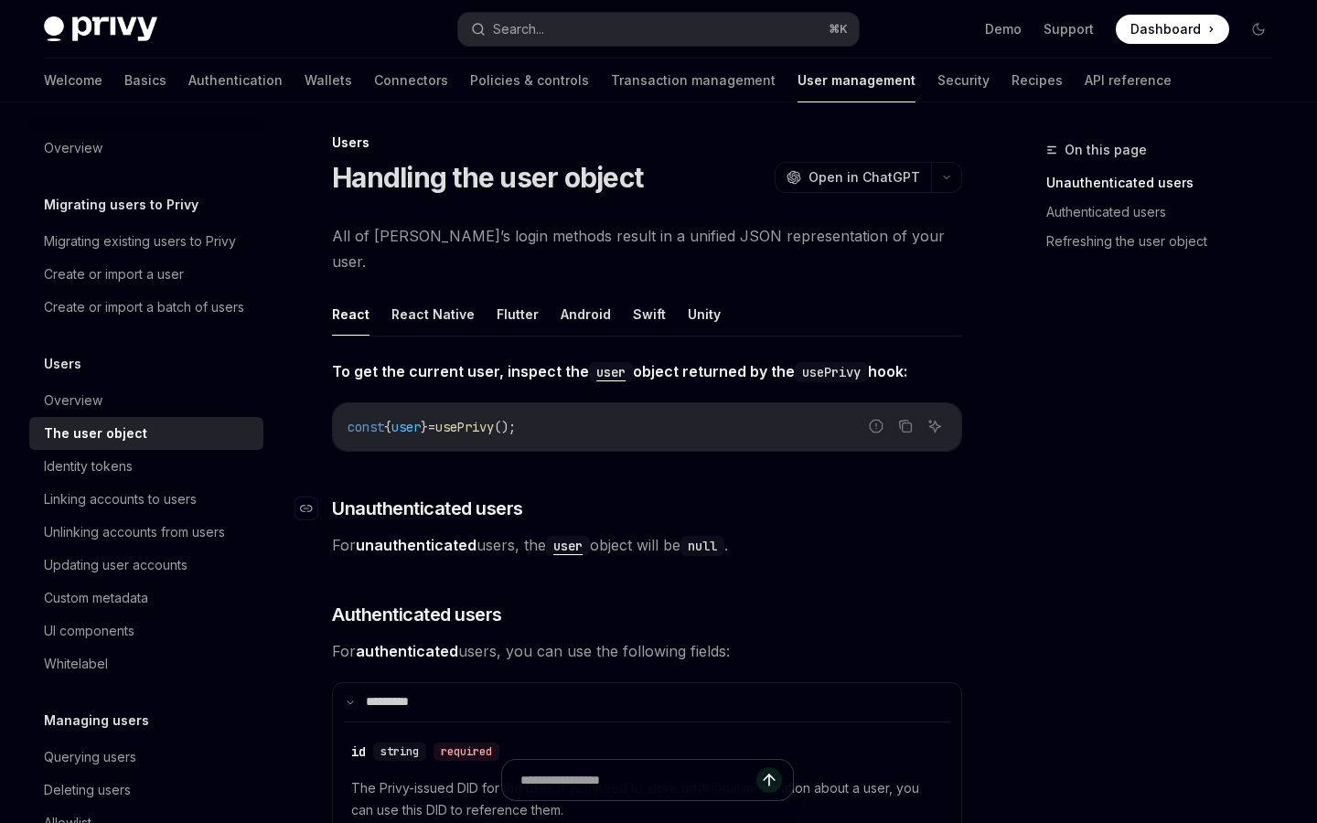
click at [604, 496] on h3 "​ Unauthenticated users" at bounding box center [647, 509] width 630 height 26
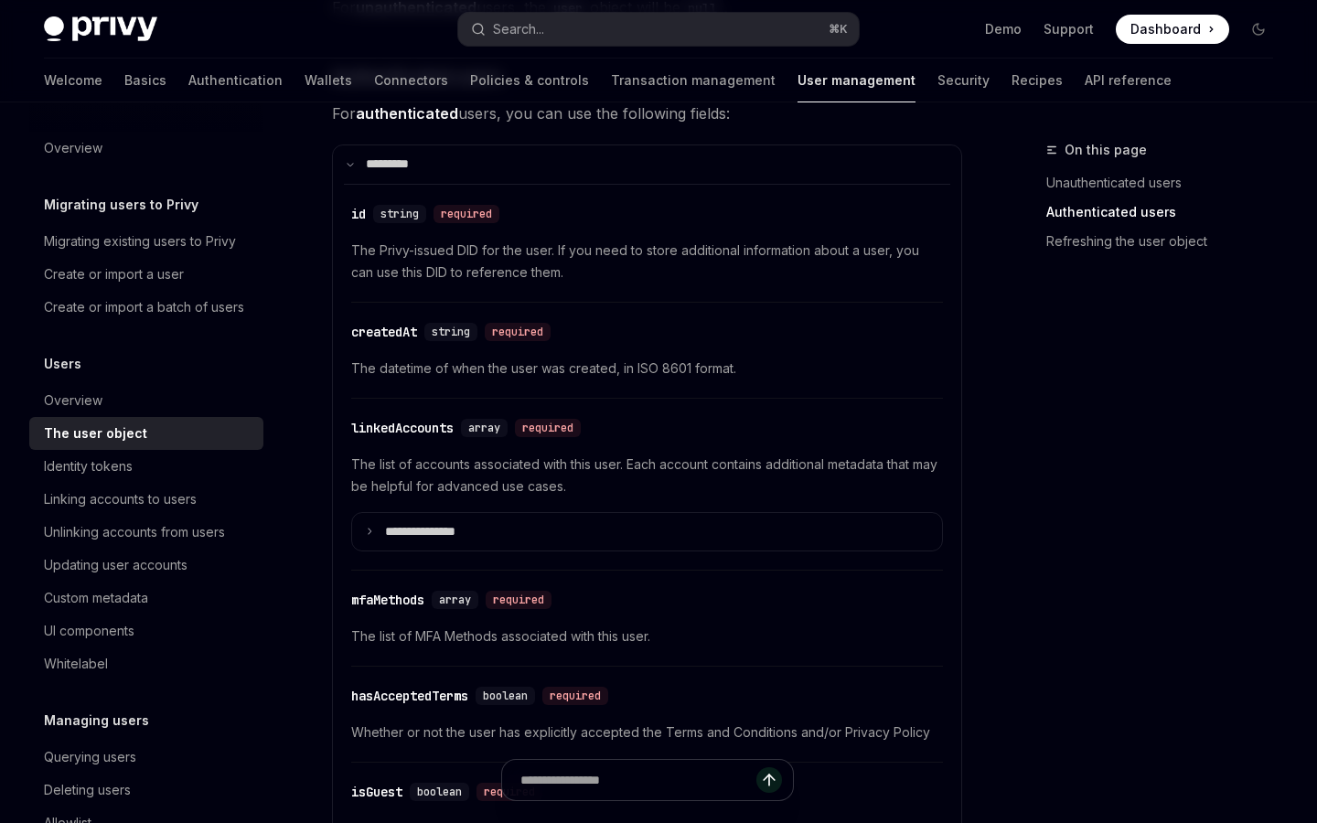
scroll to position [562, 0]
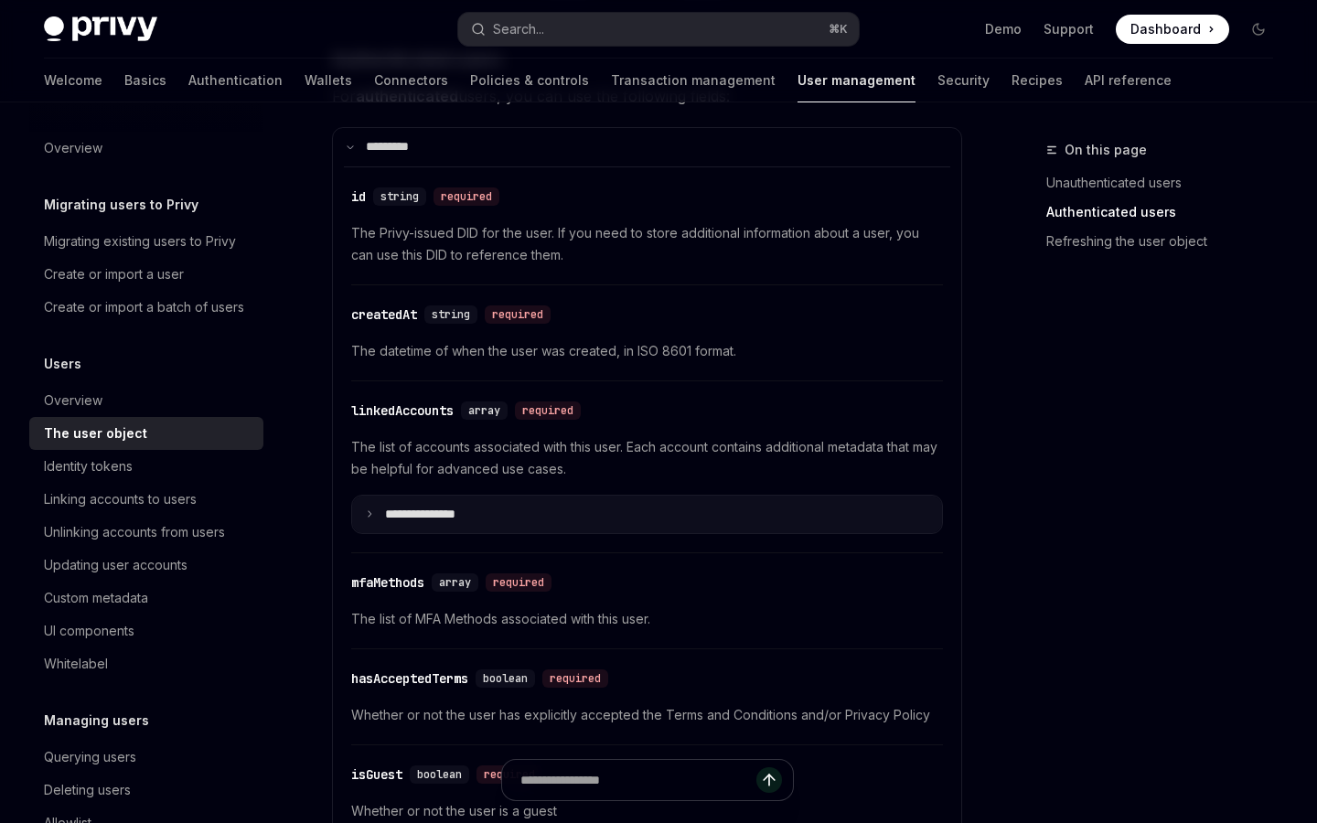
click at [466, 496] on summary "**********" at bounding box center [647, 515] width 590 height 38
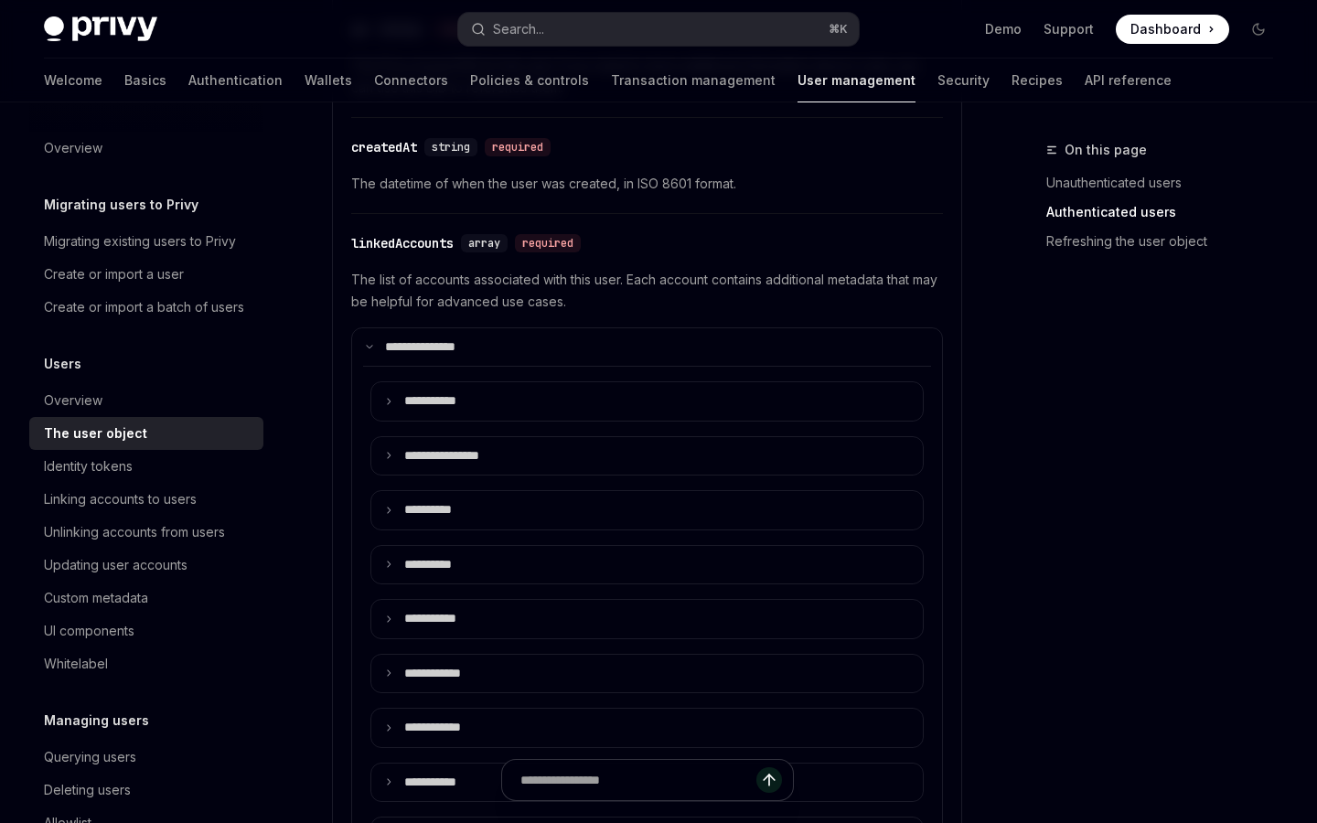
scroll to position [733, 0]
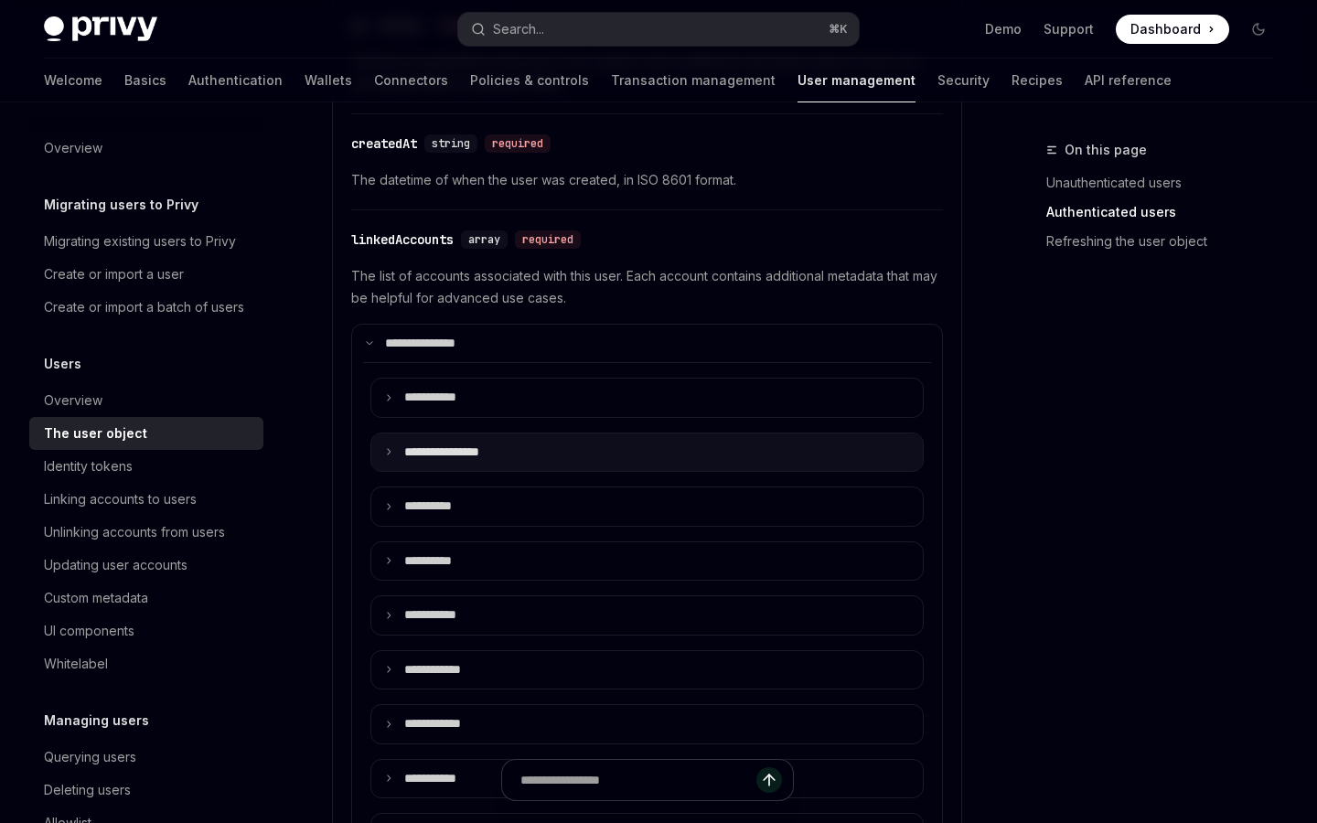
click at [481, 444] on p "**********" at bounding box center [459, 452] width 110 height 16
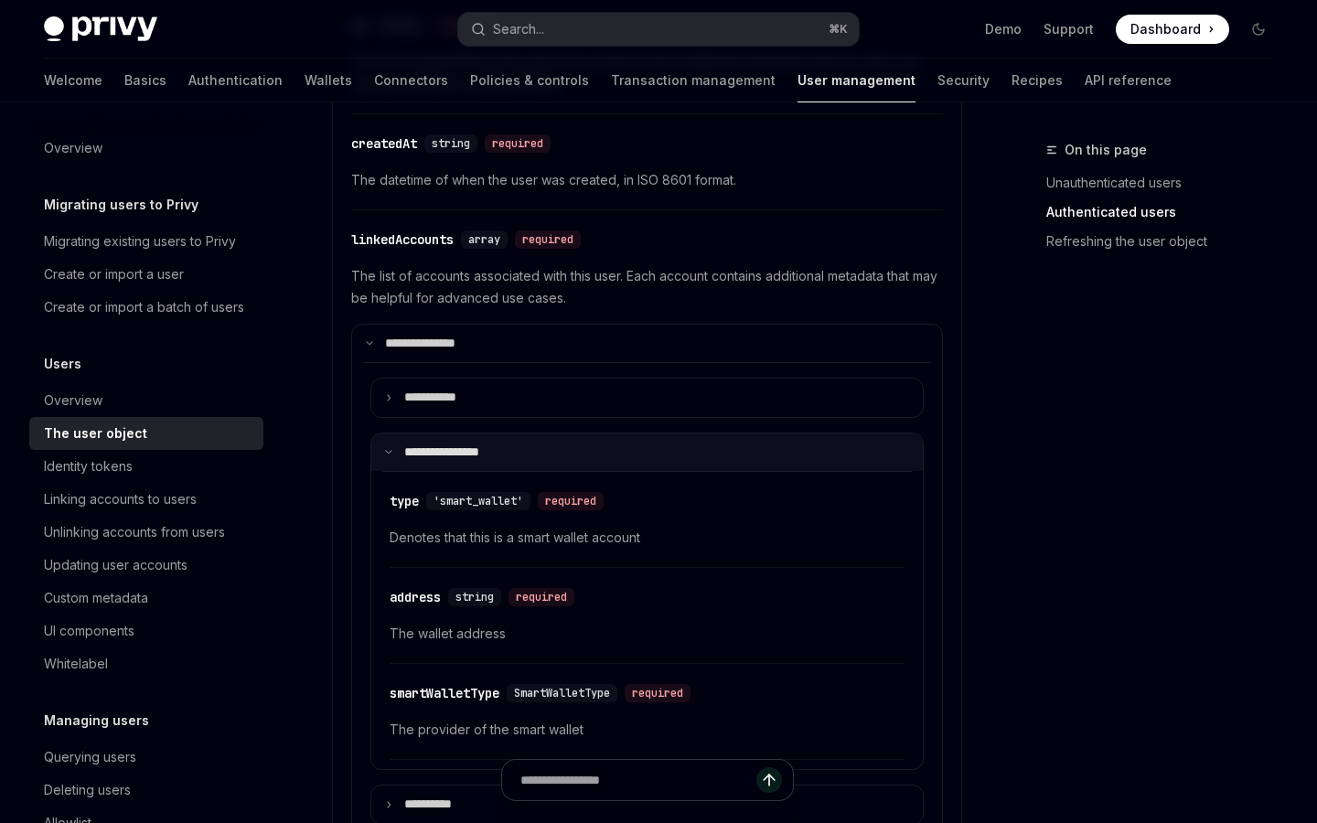
click at [481, 444] on p "**********" at bounding box center [456, 452] width 104 height 16
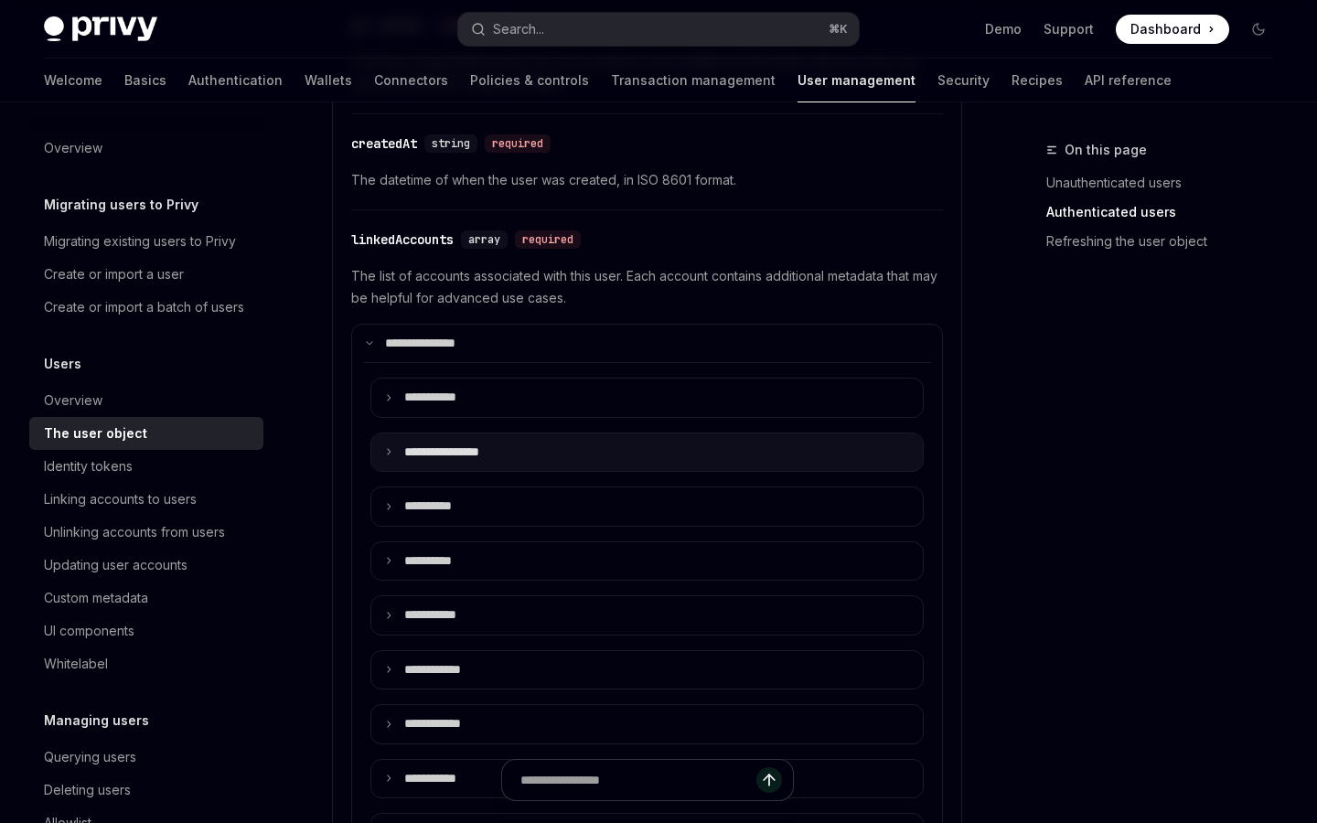
click at [481, 444] on p "**********" at bounding box center [459, 452] width 110 height 16
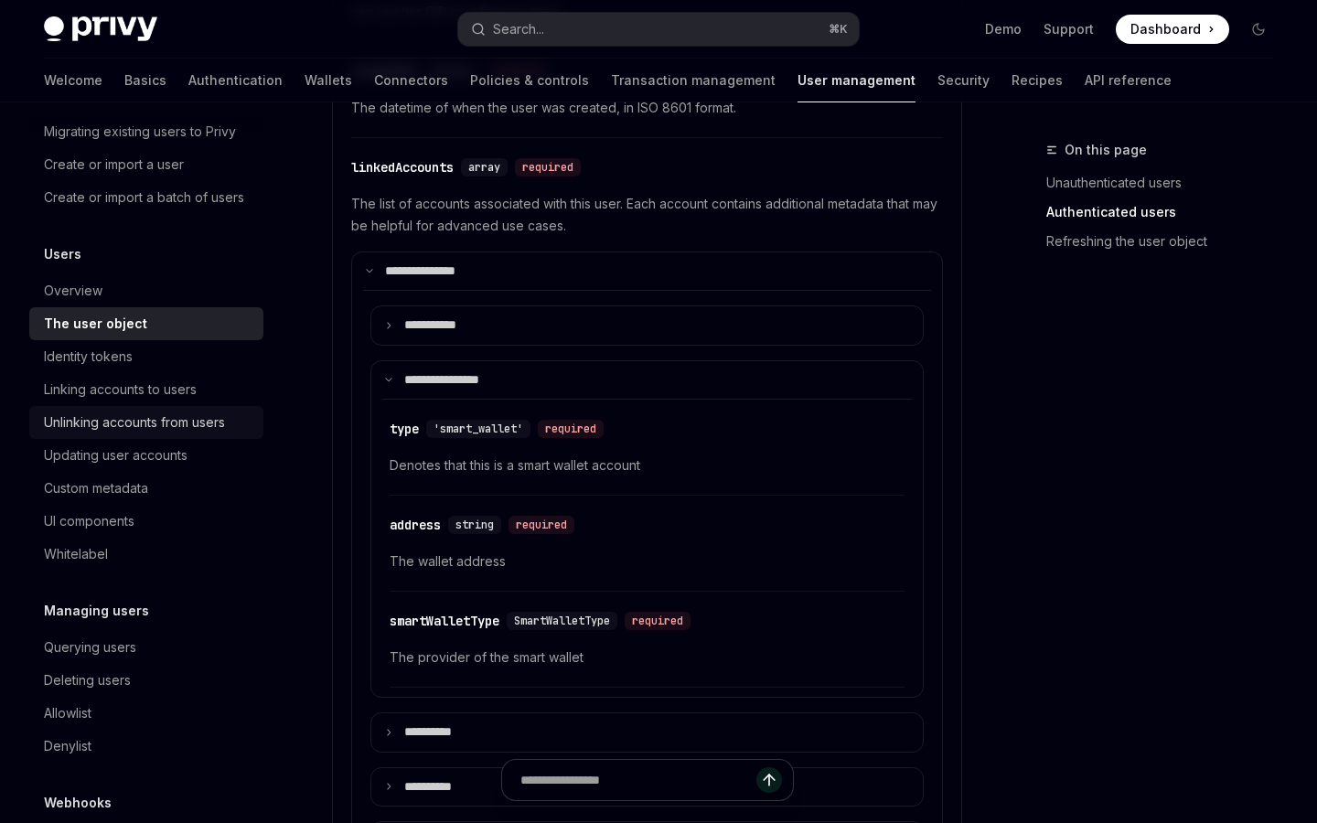
scroll to position [111, 0]
